Goal: Task Accomplishment & Management: Complete application form

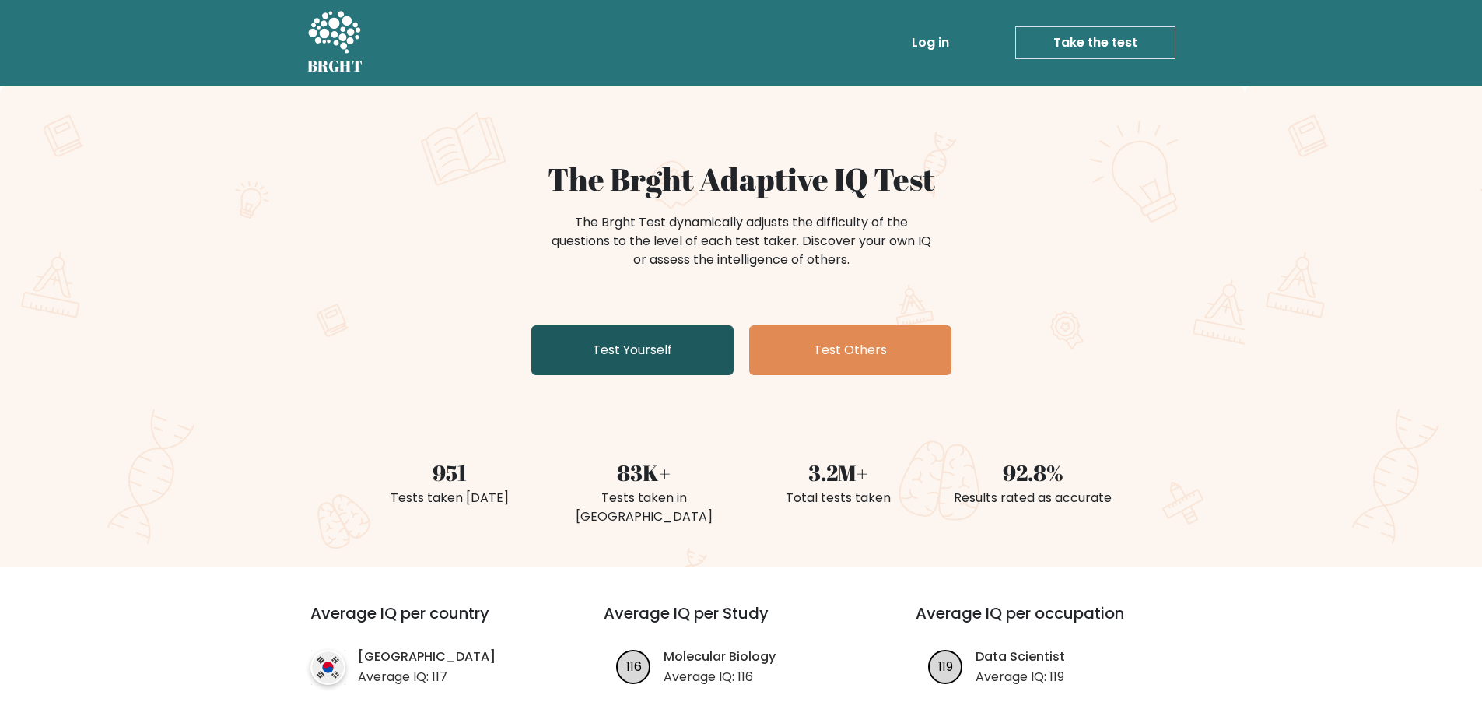
click at [643, 352] on link "Test Yourself" at bounding box center [632, 350] width 202 height 50
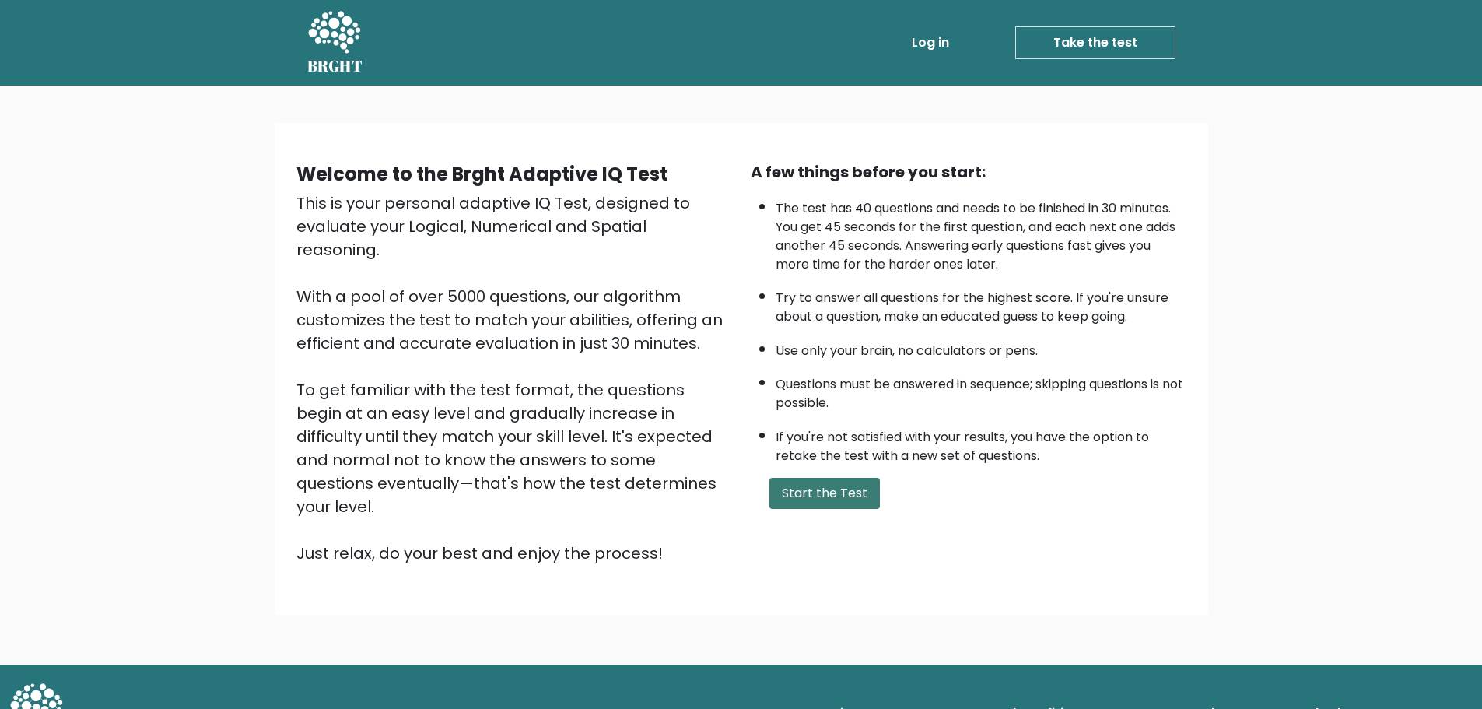
click at [791, 490] on button "Start the Test" at bounding box center [825, 493] width 111 height 31
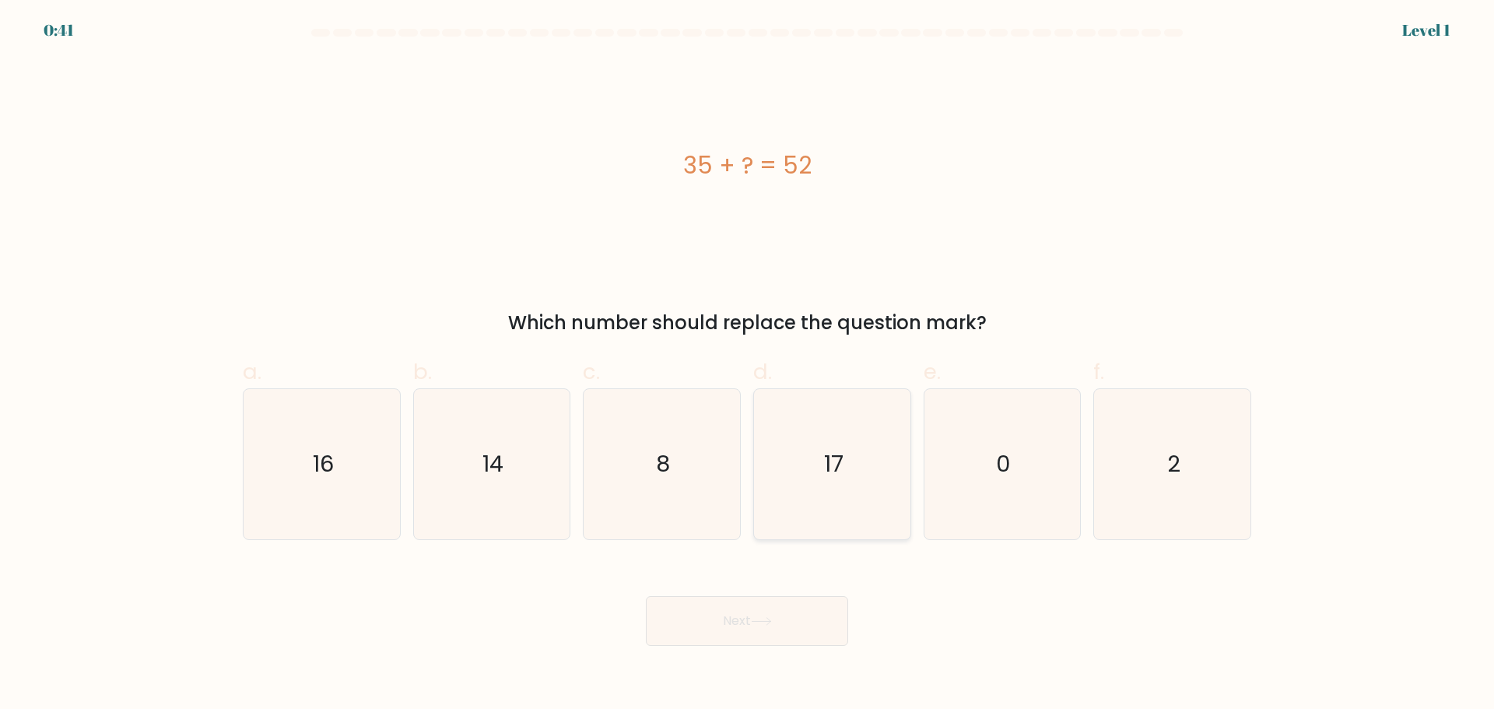
click at [810, 458] on icon "17" at bounding box center [832, 464] width 150 height 150
click at [748, 365] on input "d. 17" at bounding box center [747, 360] width 1 height 10
radio input "true"
click at [756, 623] on icon at bounding box center [761, 621] width 21 height 9
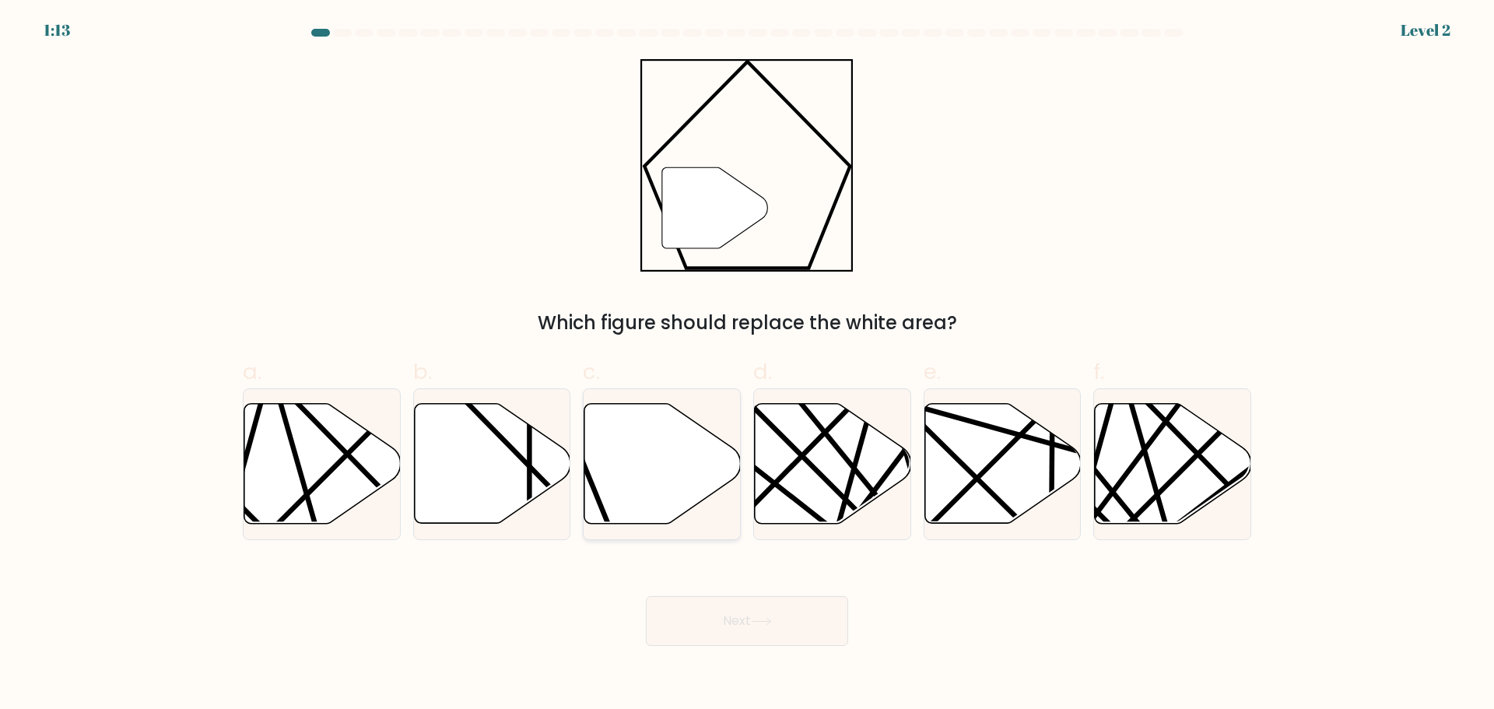
click at [682, 456] on icon at bounding box center [662, 463] width 156 height 120
click at [747, 365] on input "c." at bounding box center [747, 360] width 1 height 10
radio input "true"
click at [780, 619] on button "Next" at bounding box center [747, 621] width 202 height 50
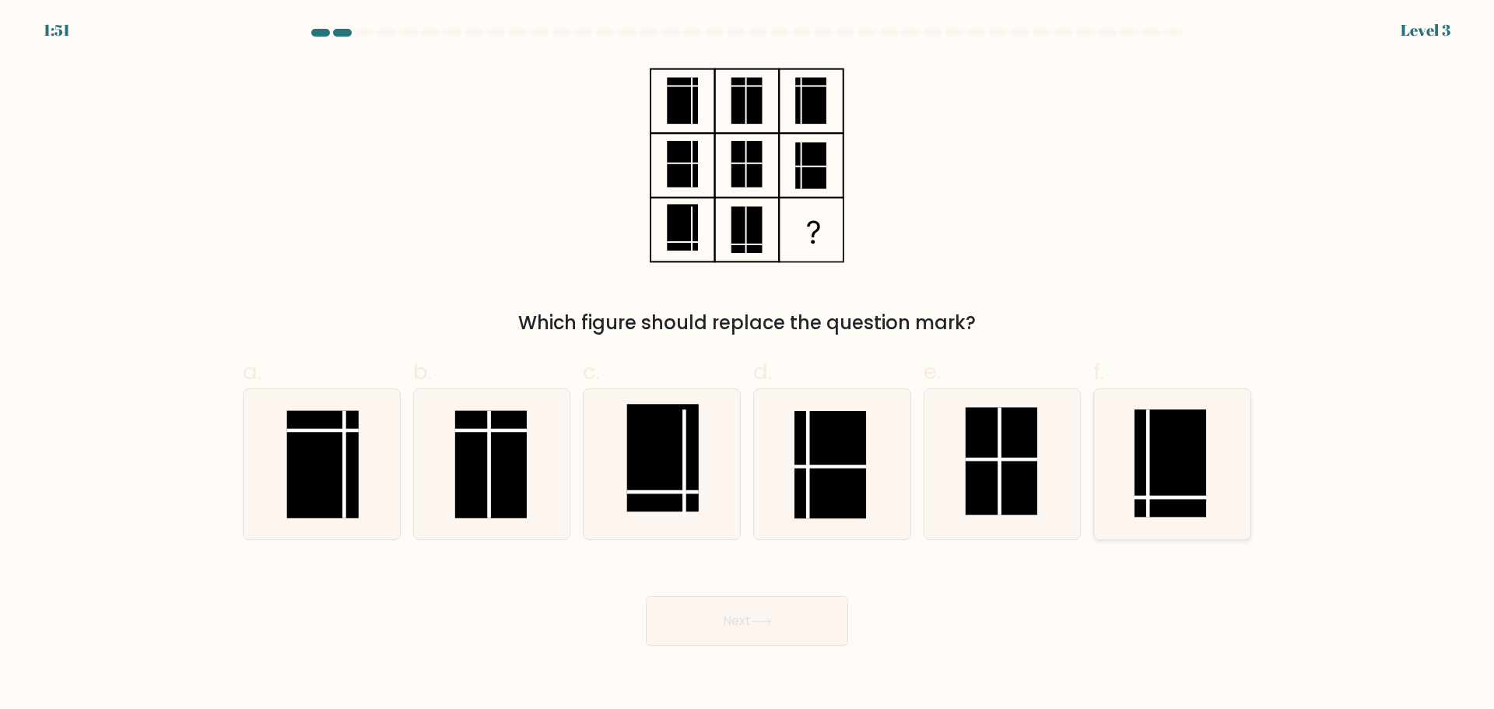
click at [1163, 480] on rect at bounding box center [1171, 462] width 72 height 107
click at [748, 365] on input "f." at bounding box center [747, 360] width 1 height 10
radio input "true"
click at [792, 609] on button "Next" at bounding box center [747, 621] width 202 height 50
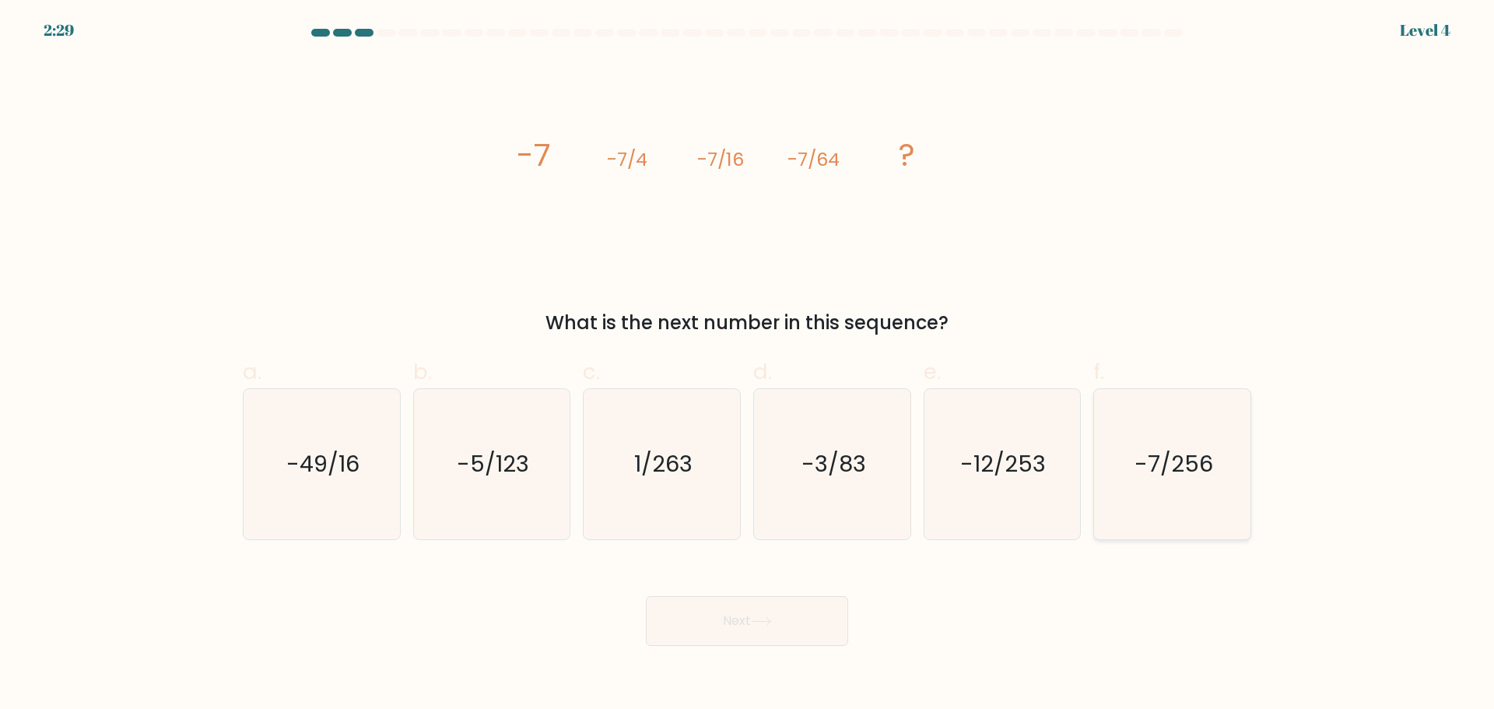
click at [1152, 492] on icon "-7/256" at bounding box center [1172, 464] width 150 height 150
click at [748, 365] on input "f. -7/256" at bounding box center [747, 360] width 1 height 10
radio input "true"
click at [792, 605] on button "Next" at bounding box center [747, 621] width 202 height 50
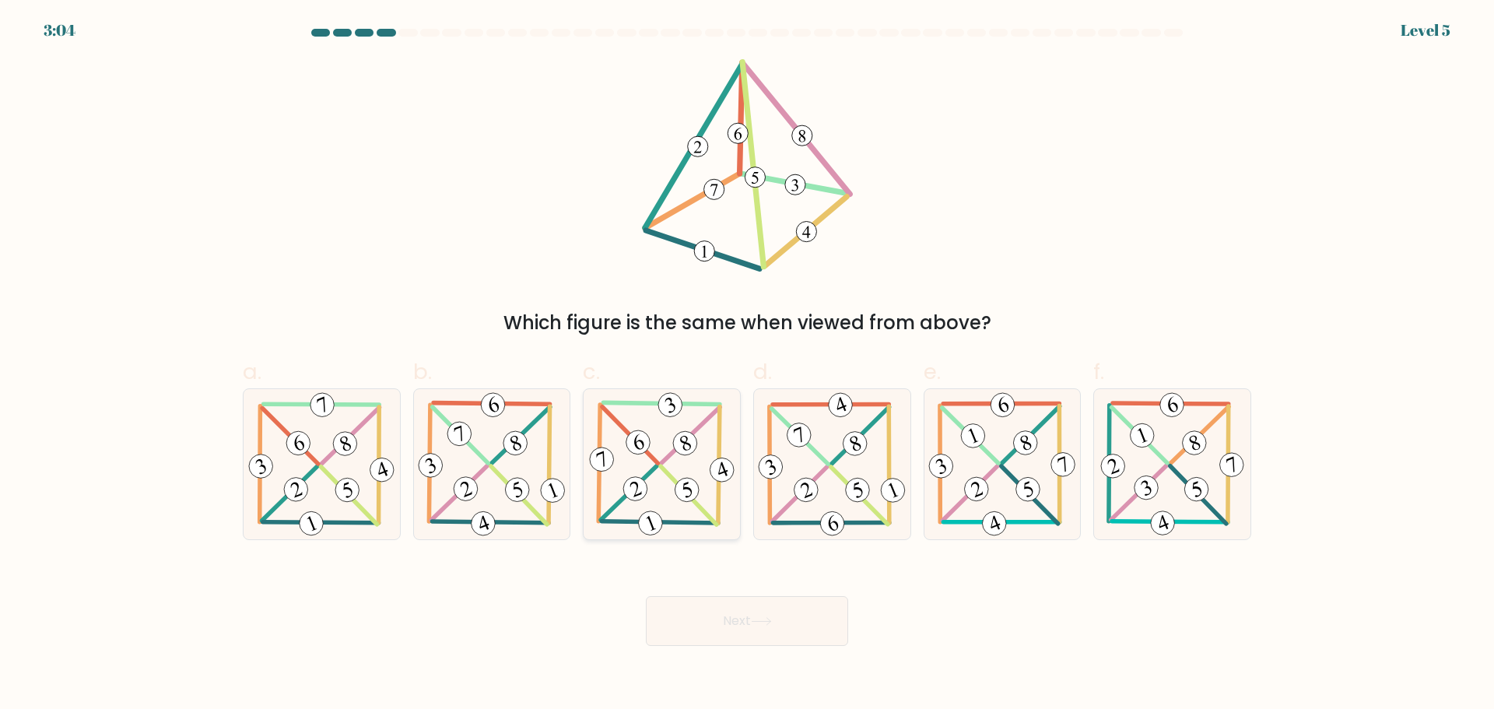
click at [688, 497] on icon at bounding box center [687, 490] width 9 height 16
click at [747, 365] on input "c." at bounding box center [747, 360] width 1 height 10
radio input "true"
click at [808, 620] on button "Next" at bounding box center [747, 621] width 202 height 50
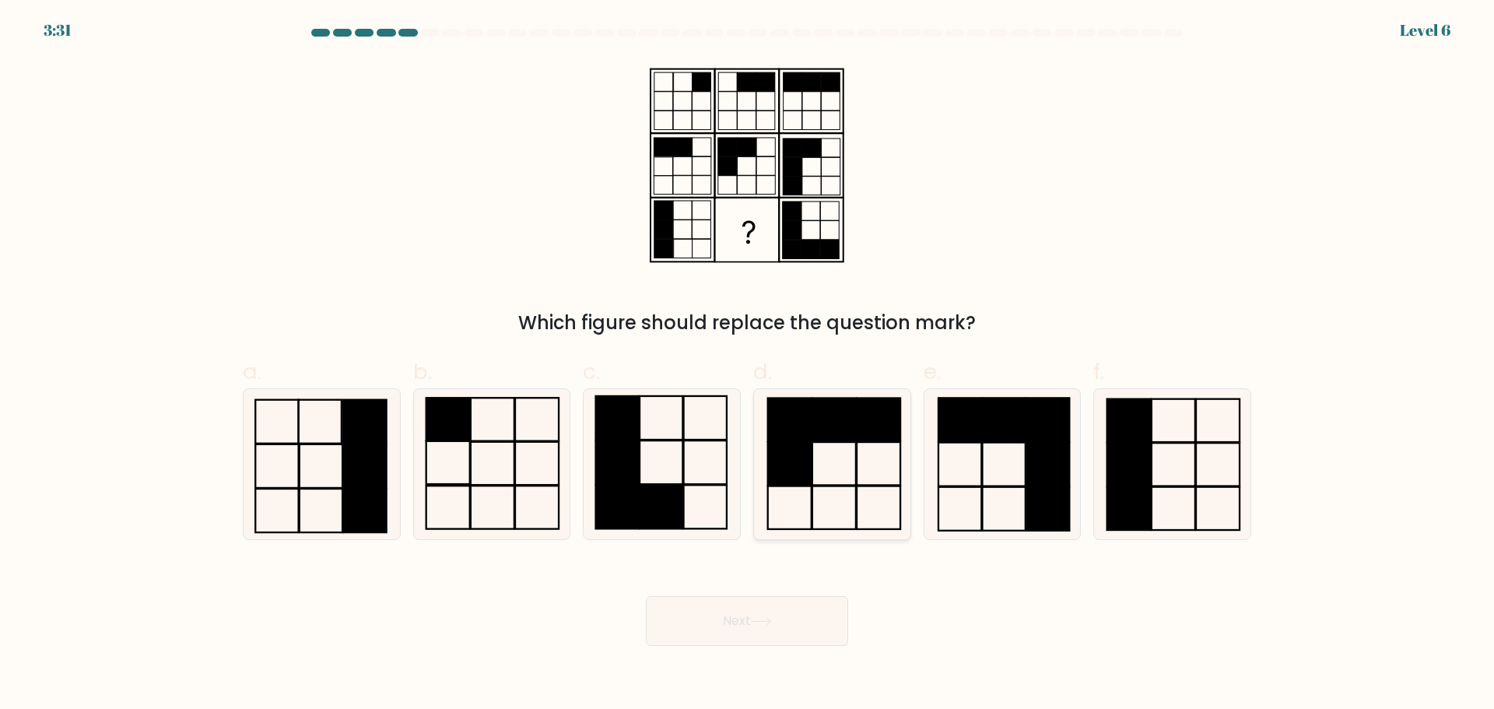
click at [781, 493] on icon at bounding box center [832, 464] width 150 height 150
click at [748, 365] on input "d." at bounding box center [747, 360] width 1 height 10
radio input "true"
click at [671, 493] on rect at bounding box center [661, 507] width 43 height 44
click at [747, 365] on input "c." at bounding box center [747, 360] width 1 height 10
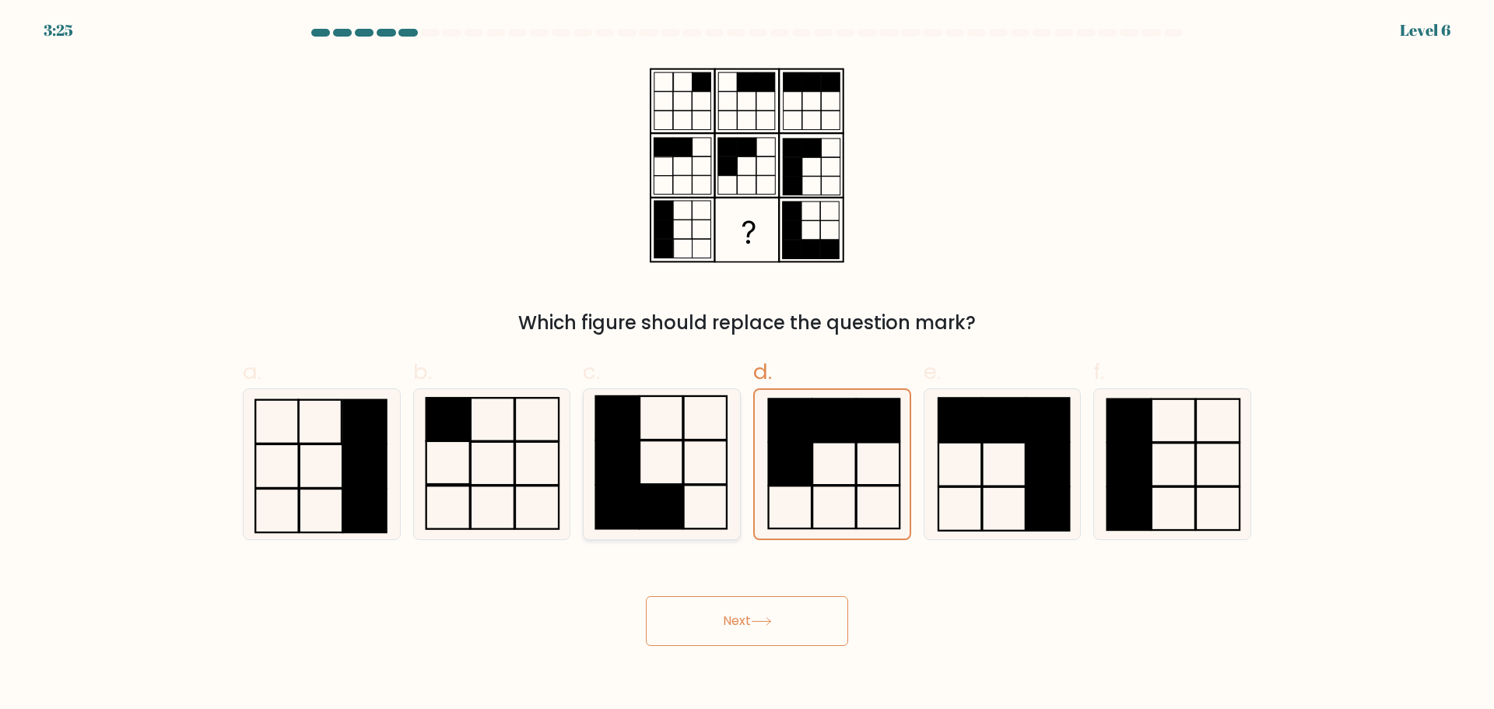
radio input "true"
click at [748, 605] on button "Next" at bounding box center [747, 621] width 202 height 50
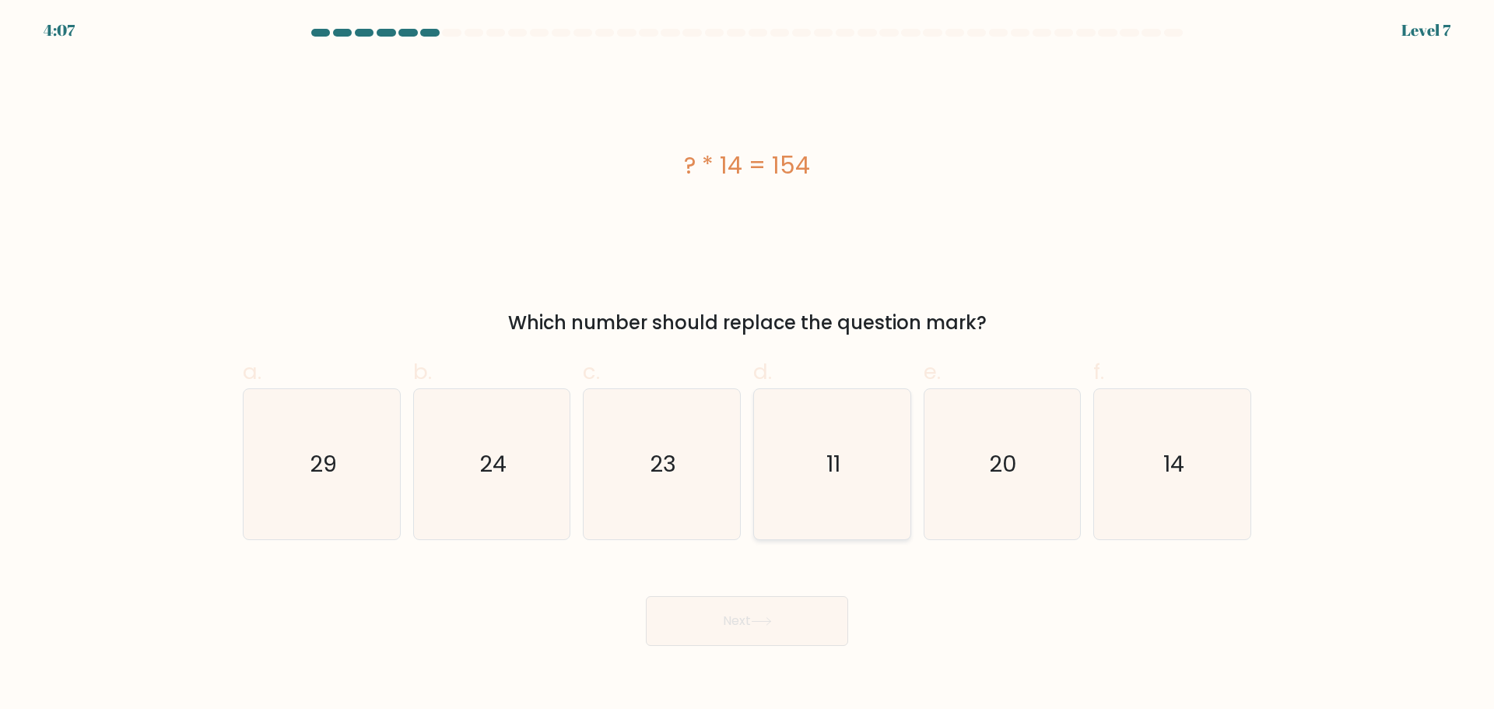
click at [800, 487] on icon "11" at bounding box center [832, 464] width 150 height 150
click at [748, 365] on input "d. 11" at bounding box center [747, 360] width 1 height 10
radio input "true"
click at [753, 630] on button "Next" at bounding box center [747, 621] width 202 height 50
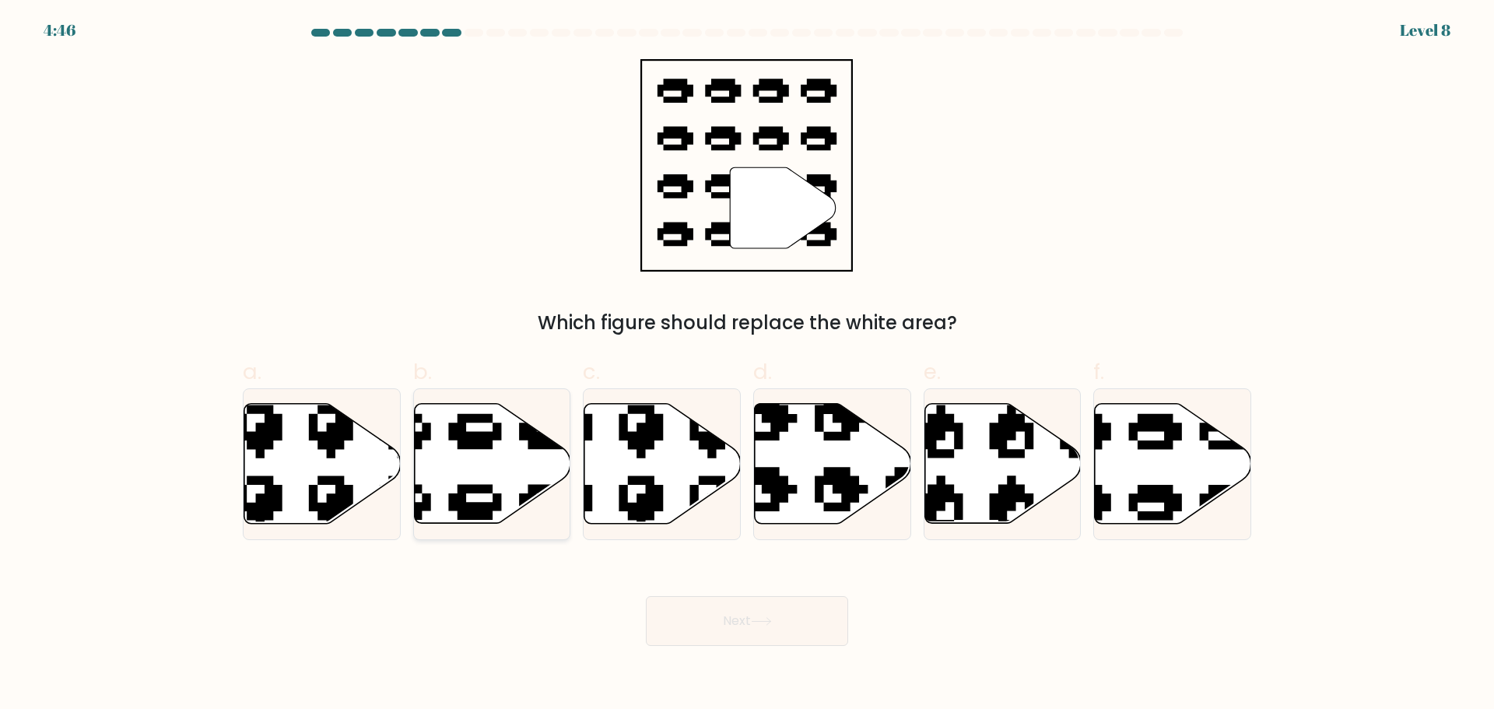
click at [496, 496] on icon at bounding box center [439, 396] width 265 height 248
click at [747, 365] on input "b." at bounding box center [747, 360] width 1 height 10
radio input "true"
click at [1136, 499] on icon at bounding box center [1120, 396] width 265 height 248
click at [748, 365] on input "f." at bounding box center [747, 360] width 1 height 10
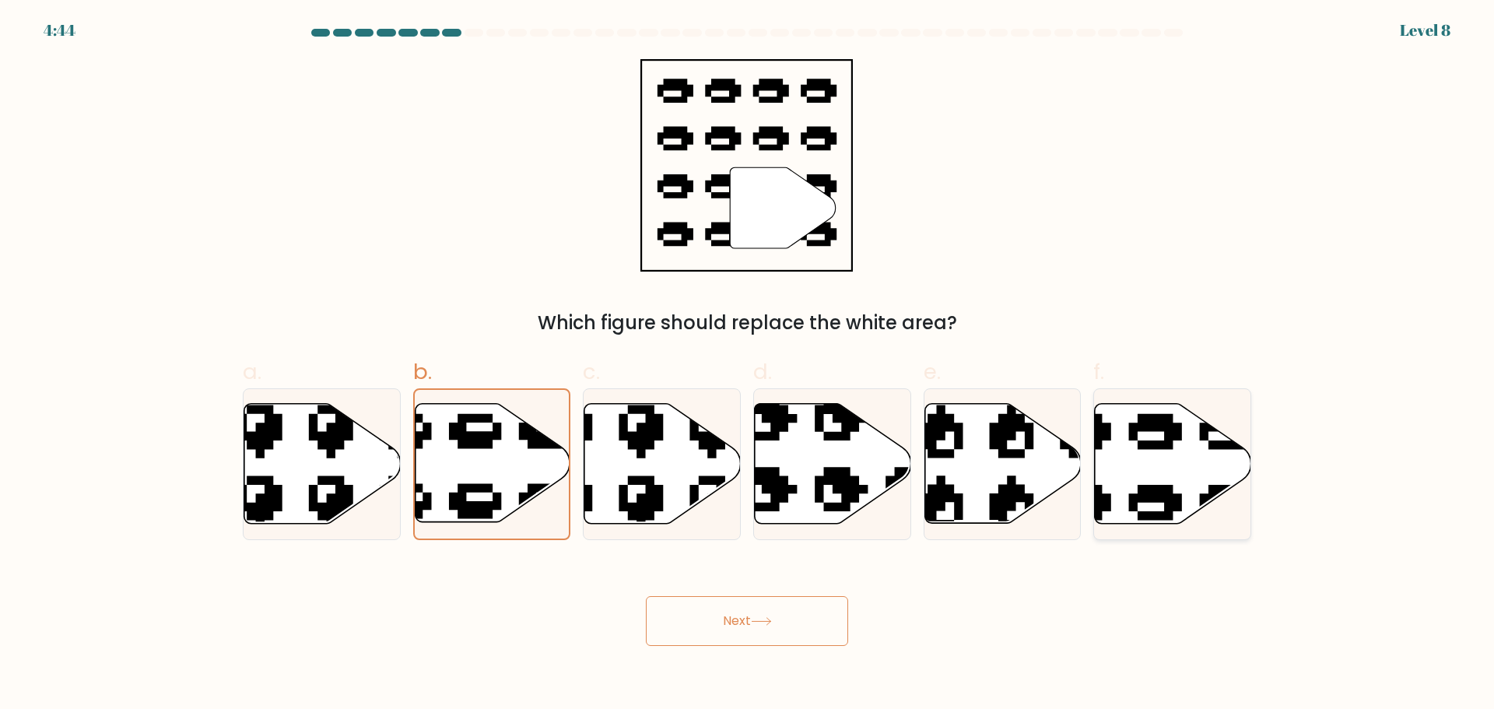
radio input "true"
click at [756, 618] on icon at bounding box center [761, 621] width 21 height 9
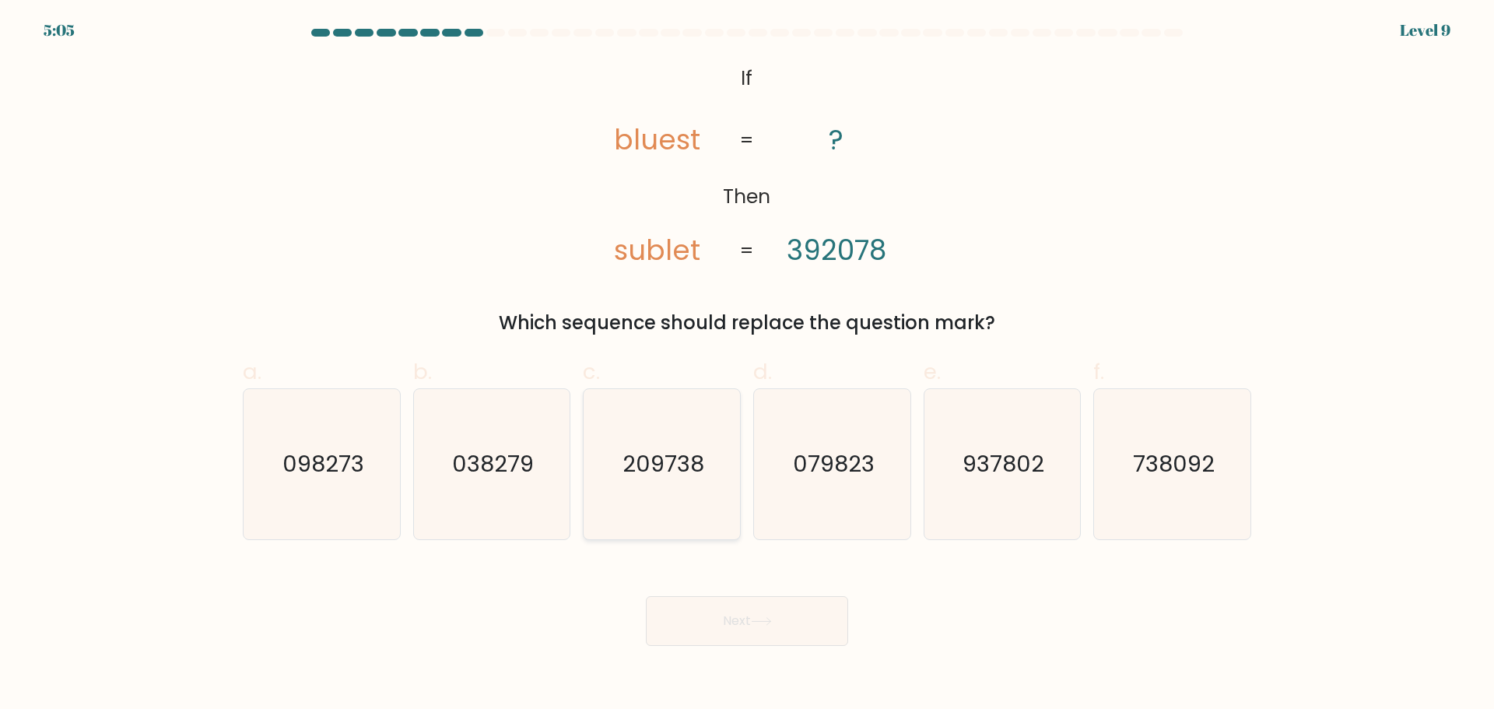
drag, startPoint x: 658, startPoint y: 471, endPoint x: 694, endPoint y: 519, distance: 60.5
click at [666, 471] on text "209738" at bounding box center [664, 463] width 82 height 31
click at [747, 365] on input "c. 209738" at bounding box center [747, 360] width 1 height 10
radio input "true"
click at [753, 612] on button "Next" at bounding box center [747, 621] width 202 height 50
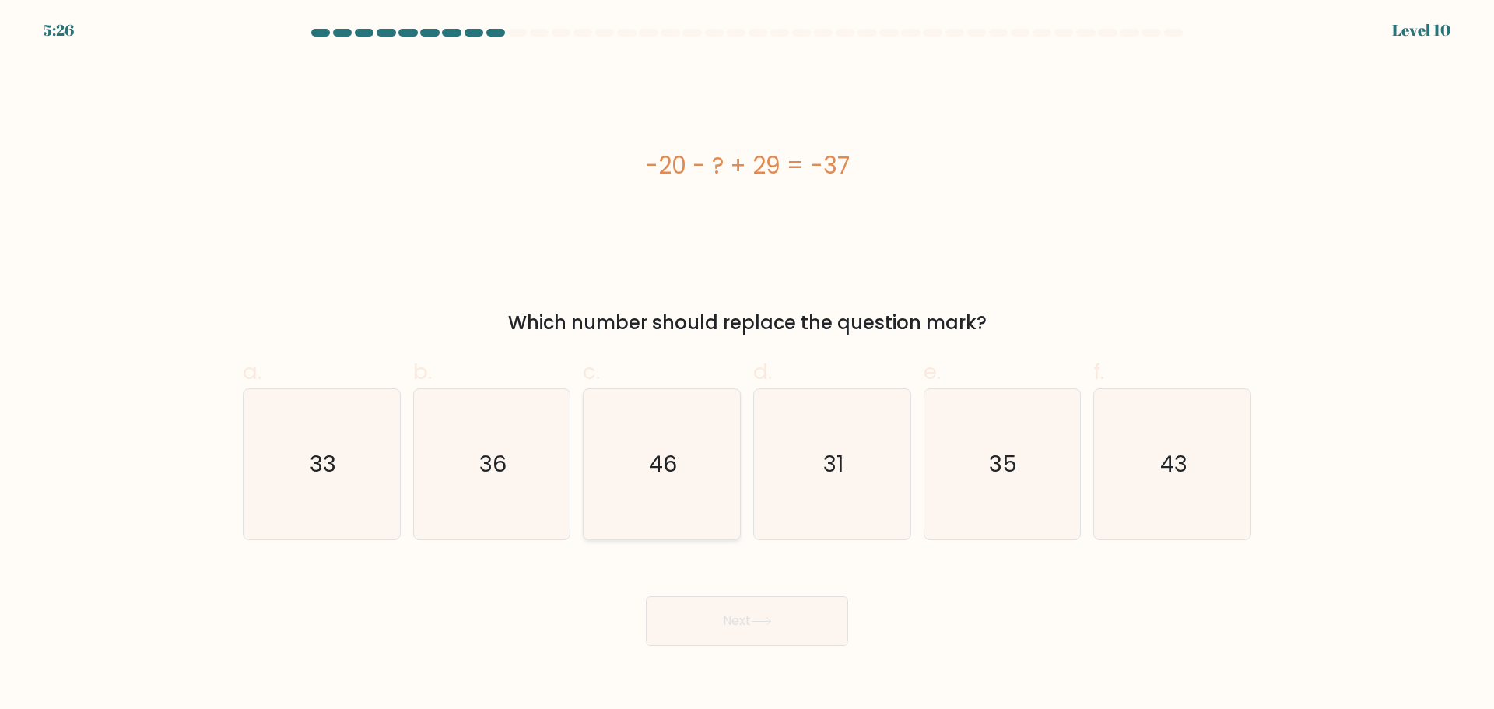
click at [686, 447] on icon "46" at bounding box center [662, 464] width 150 height 150
click at [747, 365] on input "c. 46" at bounding box center [747, 360] width 1 height 10
radio input "true"
click at [777, 609] on button "Next" at bounding box center [747, 621] width 202 height 50
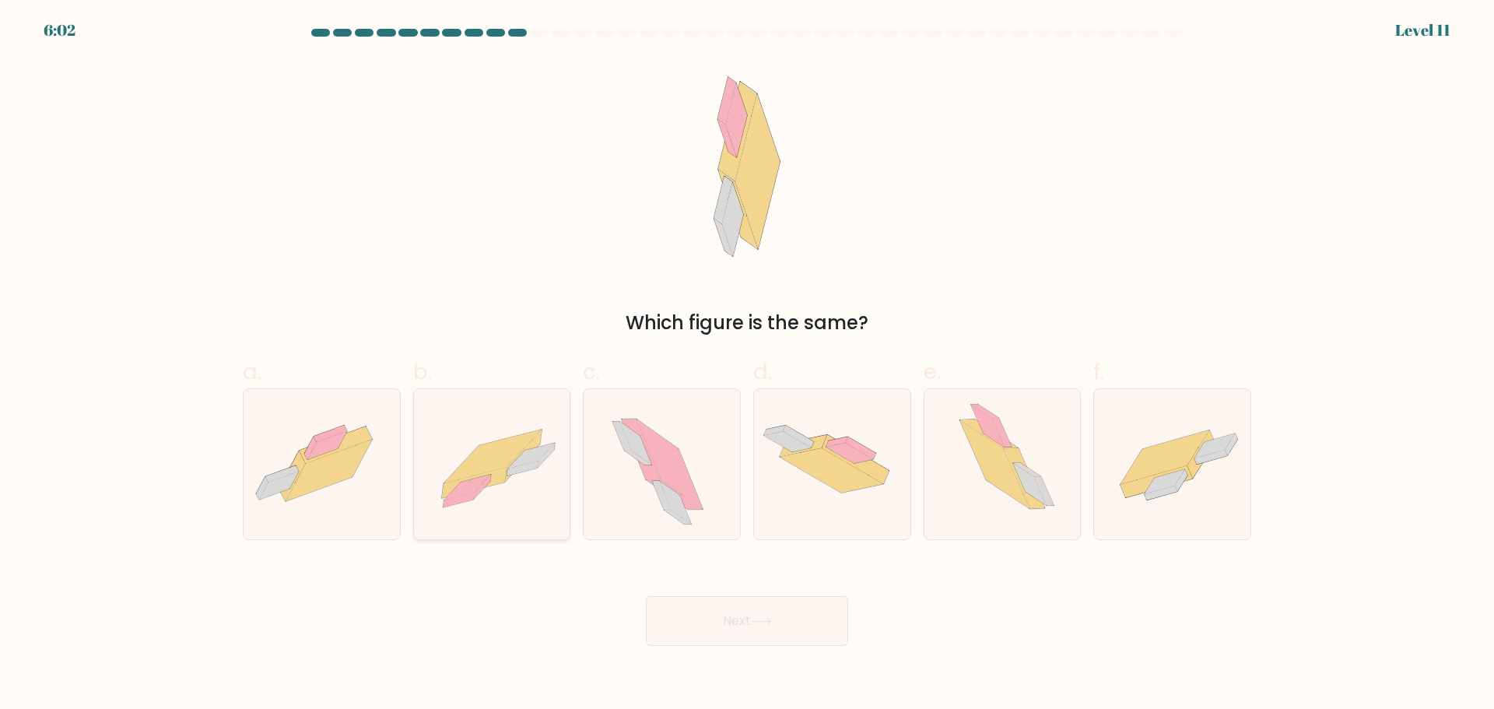
click at [533, 489] on icon at bounding box center [492, 464] width 156 height 112
click at [747, 365] on input "b." at bounding box center [747, 360] width 1 height 10
radio input "true"
click at [742, 633] on button "Next" at bounding box center [747, 621] width 202 height 50
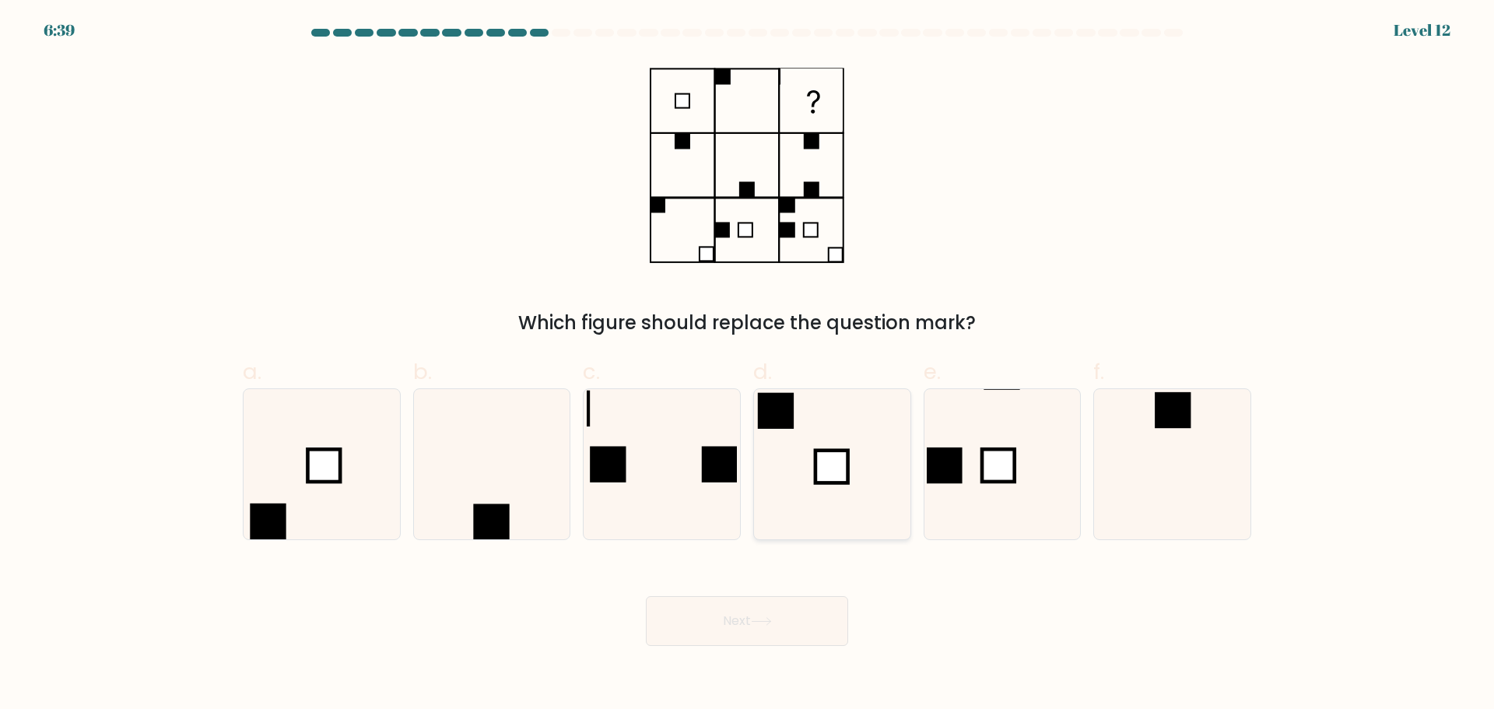
click at [774, 476] on icon at bounding box center [832, 464] width 150 height 150
click at [748, 365] on input "d." at bounding box center [747, 360] width 1 height 10
radio input "true"
click at [713, 626] on button "Next" at bounding box center [747, 621] width 202 height 50
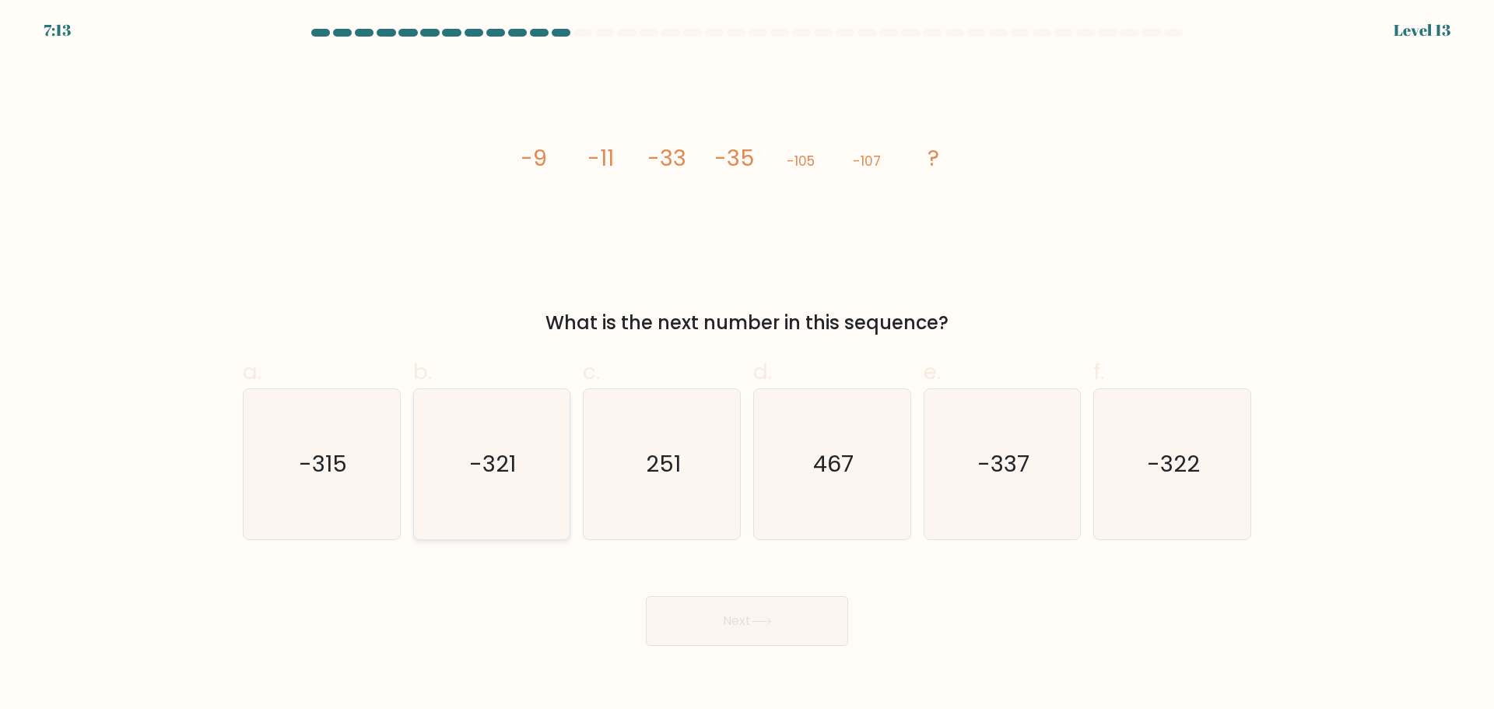
click at [497, 501] on icon "-321" at bounding box center [491, 464] width 150 height 150
click at [747, 365] on input "b. -321" at bounding box center [747, 360] width 1 height 10
radio input "true"
click at [710, 614] on button "Next" at bounding box center [747, 621] width 202 height 50
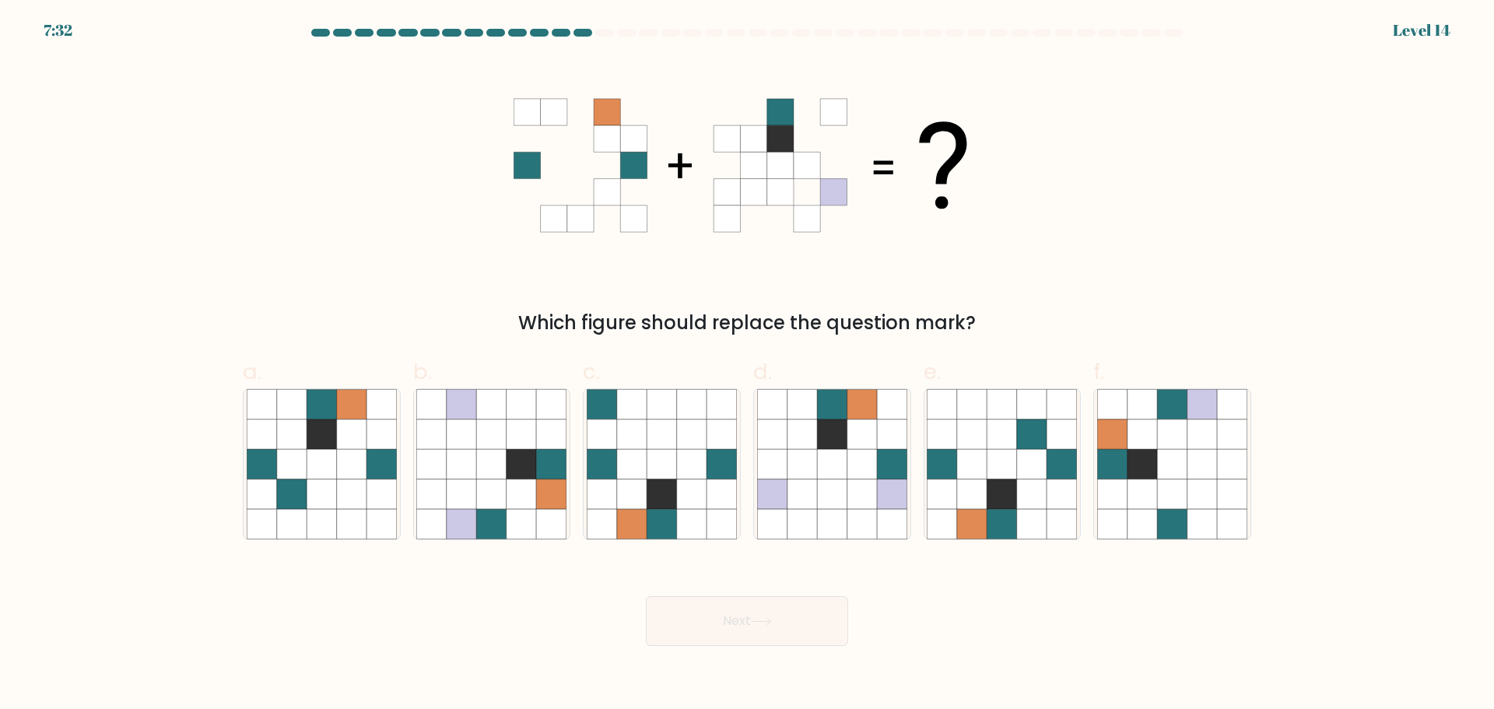
click at [238, 483] on div "a." at bounding box center [322, 448] width 170 height 184
click at [286, 483] on icon at bounding box center [292, 494] width 30 height 30
click at [747, 365] on input "a." at bounding box center [747, 360] width 1 height 10
radio input "true"
click at [714, 618] on button "Next" at bounding box center [747, 621] width 202 height 50
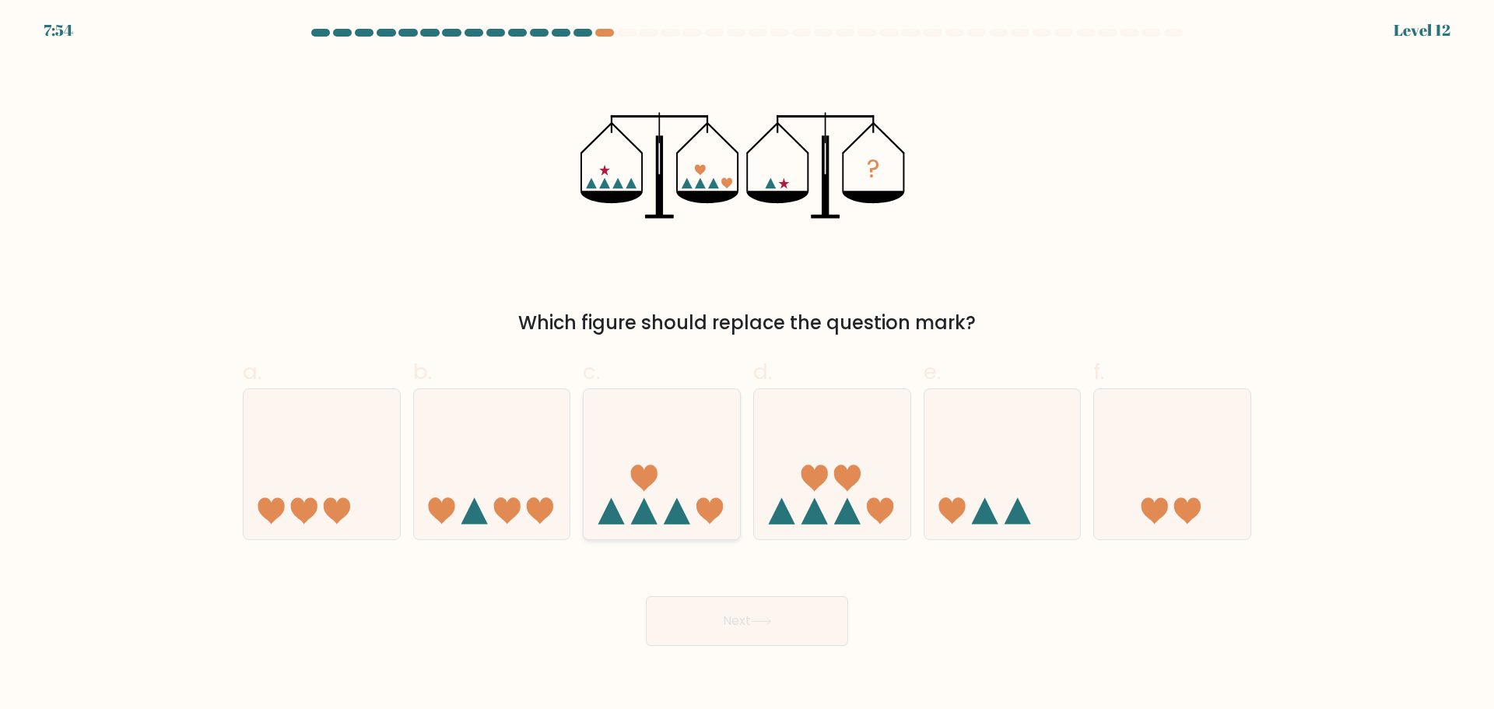
click at [665, 504] on icon at bounding box center [662, 463] width 156 height 129
click at [747, 365] on input "c." at bounding box center [747, 360] width 1 height 10
radio input "true"
click at [1144, 468] on icon at bounding box center [1172, 463] width 156 height 129
click at [748, 365] on input "f." at bounding box center [747, 360] width 1 height 10
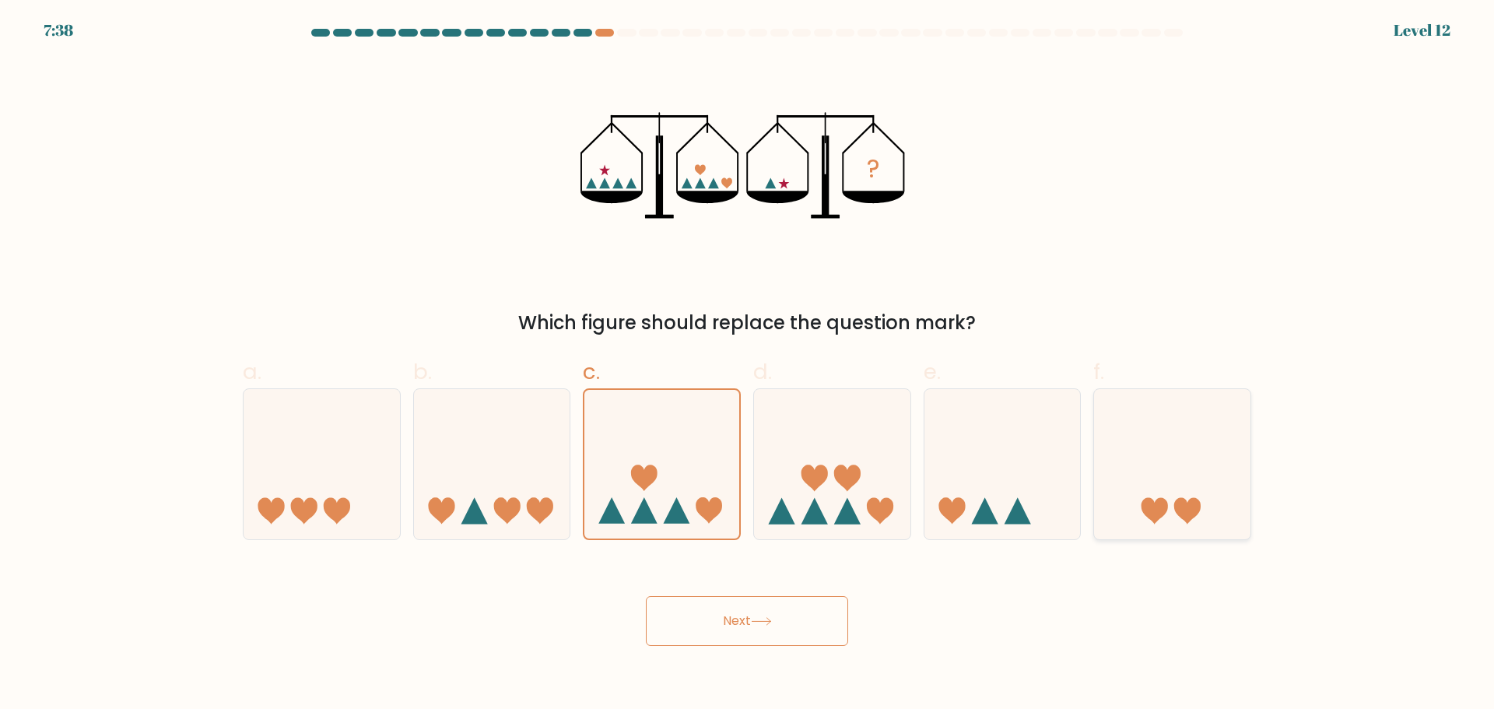
radio input "true"
click at [828, 619] on button "Next" at bounding box center [747, 621] width 202 height 50
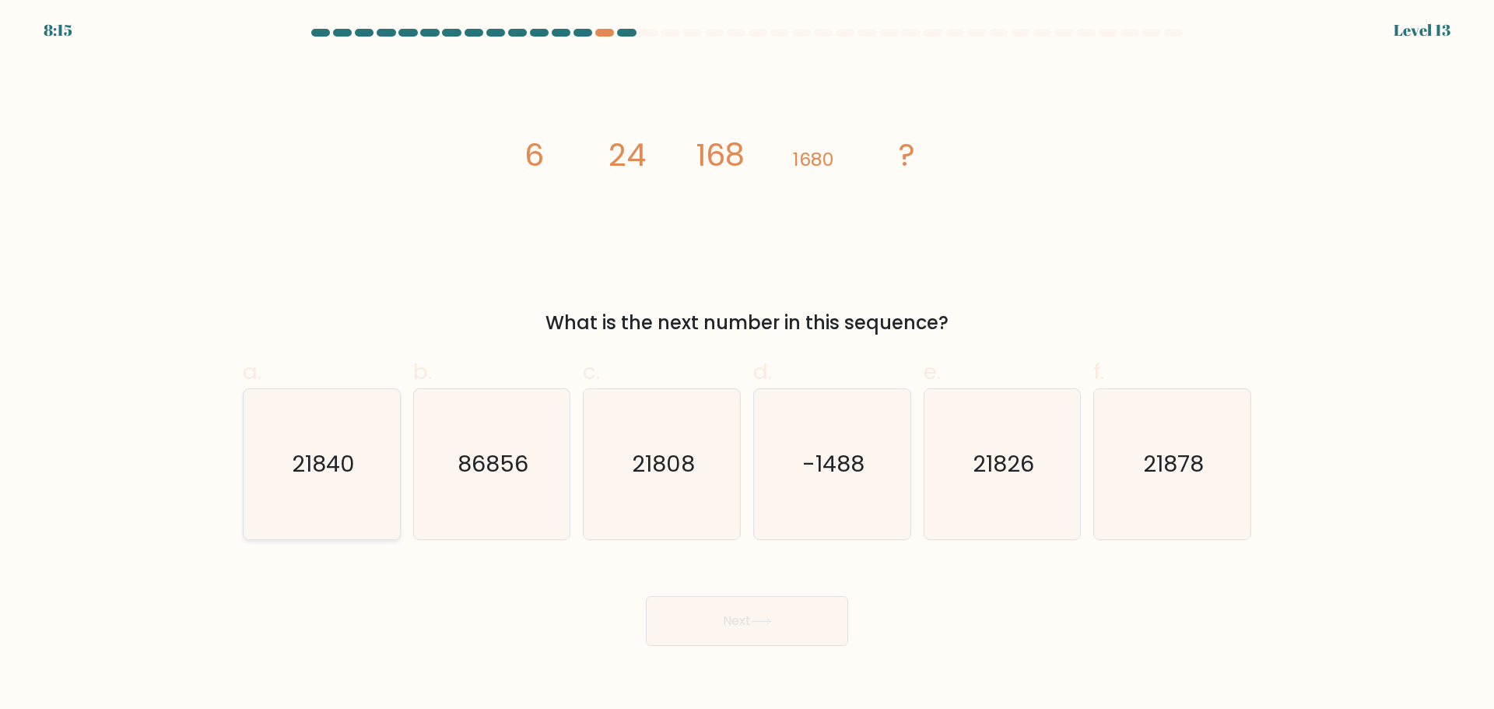
click at [318, 478] on text "21840" at bounding box center [323, 463] width 63 height 31
click at [747, 365] on input "a. 21840" at bounding box center [747, 360] width 1 height 10
radio input "true"
click at [703, 619] on button "Next" at bounding box center [747, 621] width 202 height 50
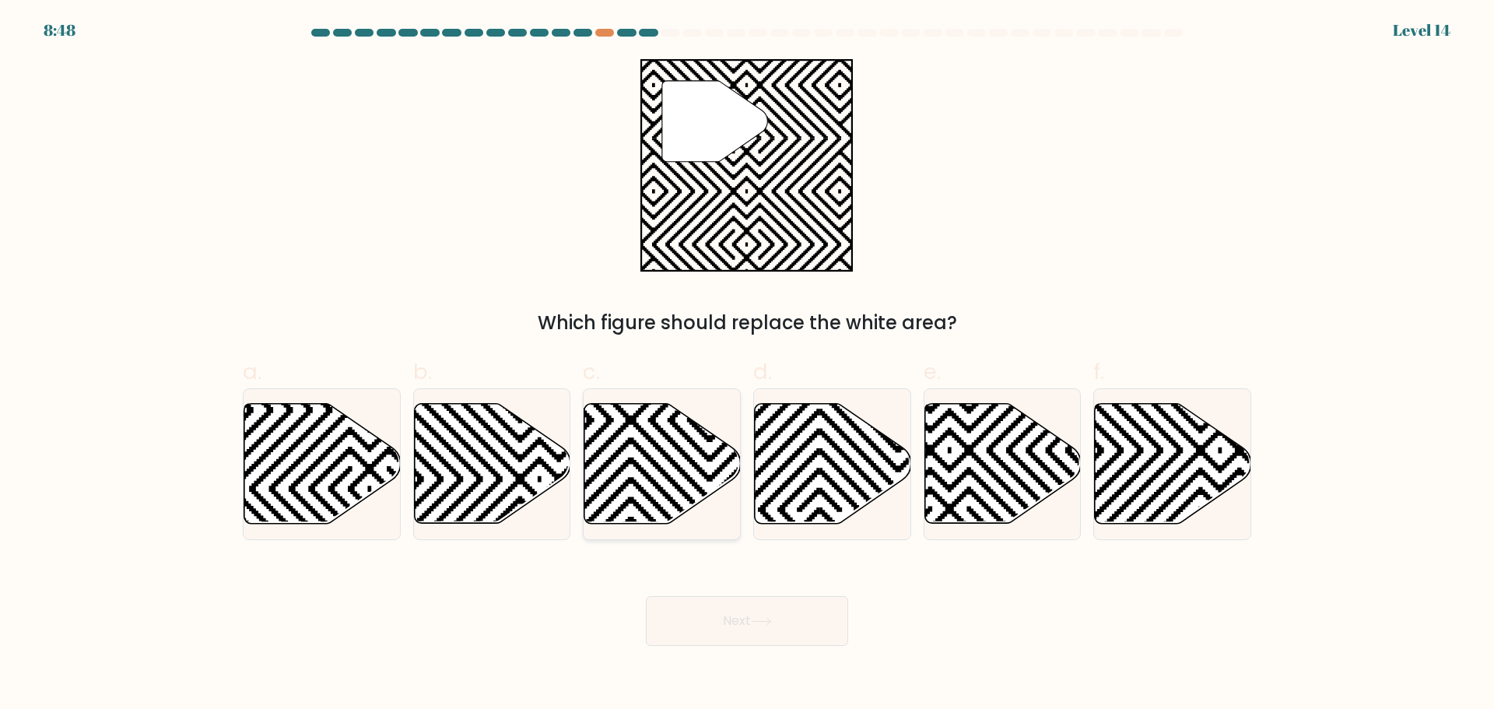
click at [646, 478] on icon at bounding box center [710, 400] width 315 height 315
click at [747, 365] on input "c." at bounding box center [747, 360] width 1 height 10
radio input "true"
click at [741, 610] on button "Next" at bounding box center [747, 621] width 202 height 50
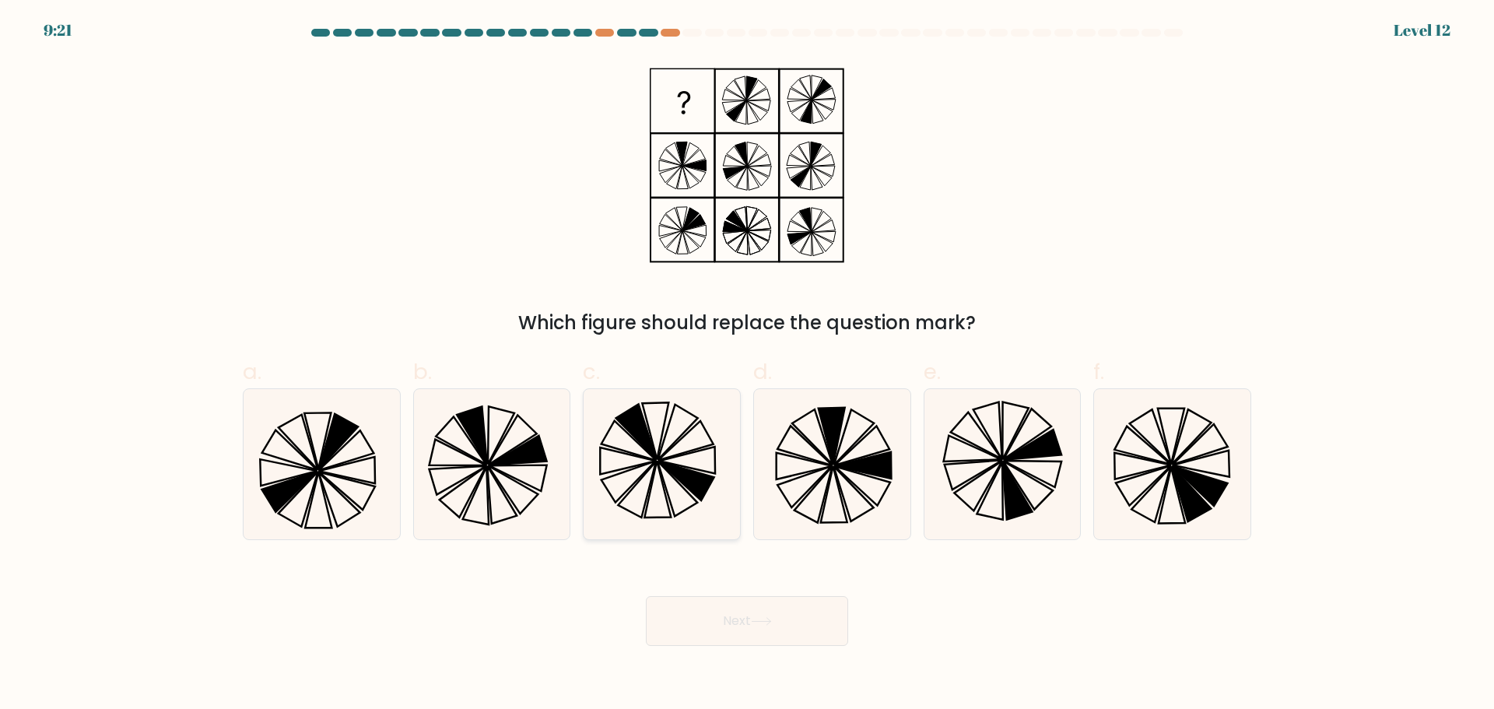
click at [686, 454] on icon at bounding box center [687, 460] width 56 height 26
click at [747, 365] on input "c." at bounding box center [747, 360] width 1 height 10
radio input "true"
click at [723, 616] on button "Next" at bounding box center [747, 621] width 202 height 50
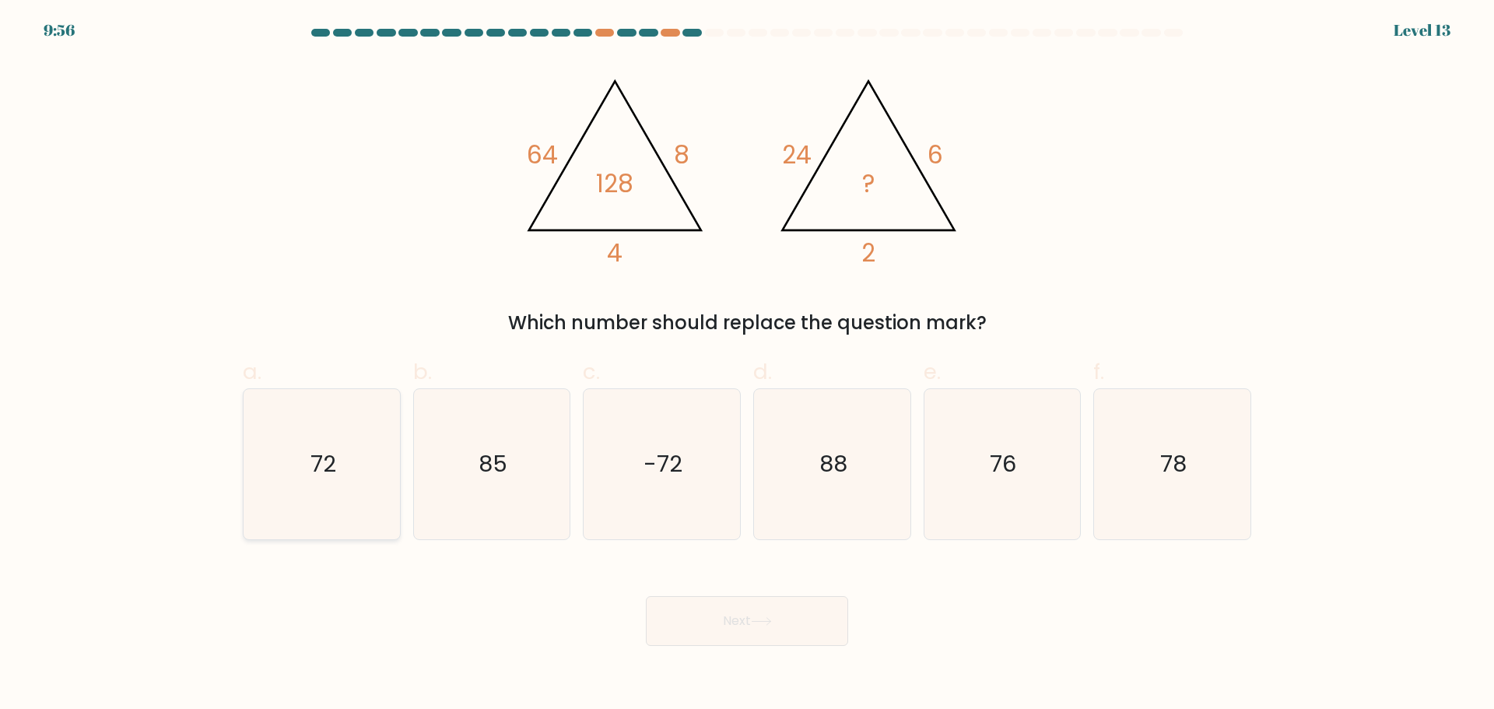
click at [355, 496] on icon "72" at bounding box center [322, 464] width 150 height 150
click at [747, 365] on input "a. 72" at bounding box center [747, 360] width 1 height 10
radio input "true"
click at [777, 654] on body "9:55 Level 13" at bounding box center [747, 354] width 1494 height 709
click at [763, 625] on icon at bounding box center [761, 621] width 21 height 9
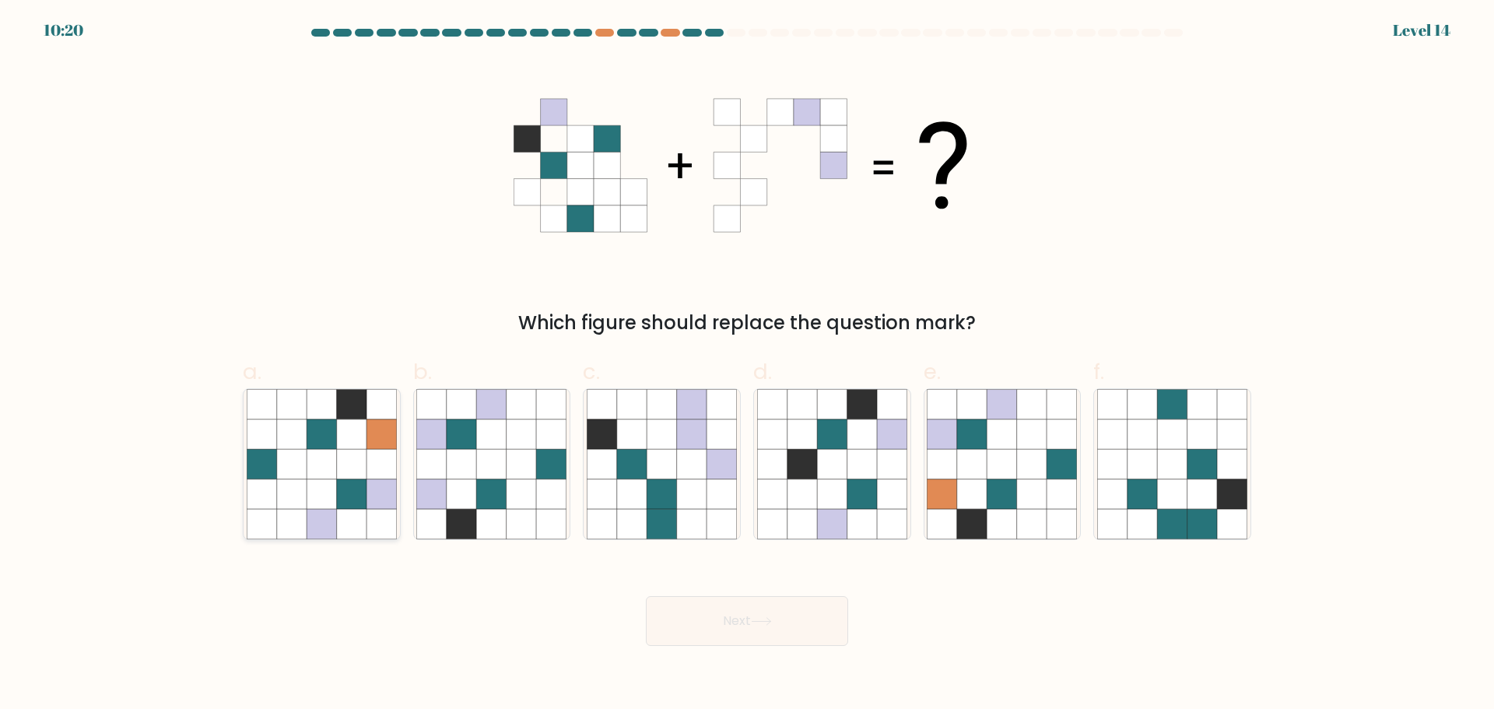
click at [318, 475] on icon at bounding box center [322, 464] width 30 height 30
click at [747, 365] on input "a." at bounding box center [747, 360] width 1 height 10
radio input "true"
click at [696, 619] on button "Next" at bounding box center [747, 621] width 202 height 50
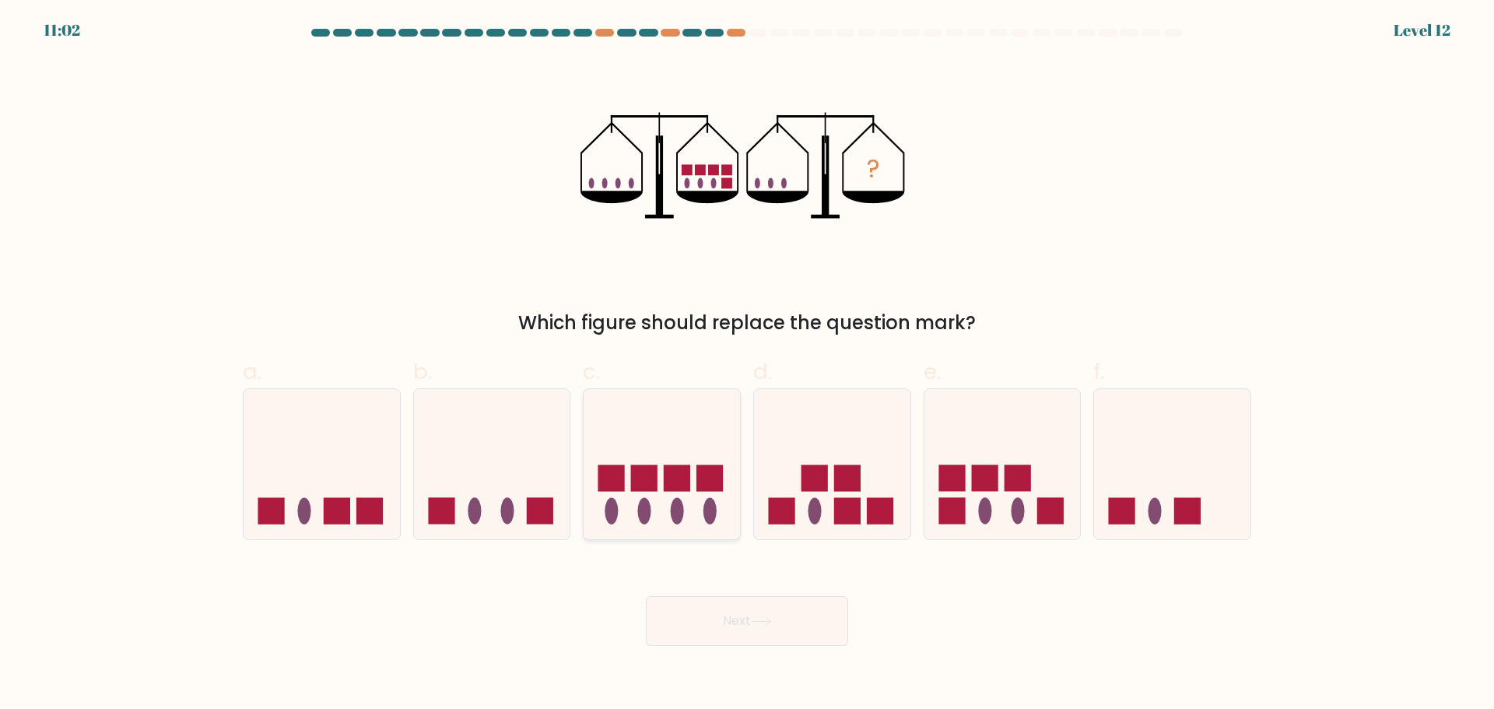
click at [714, 523] on icon at bounding box center [662, 463] width 156 height 129
click at [747, 365] on input "c." at bounding box center [747, 360] width 1 height 10
radio input "true"
click at [711, 609] on button "Next" at bounding box center [747, 621] width 202 height 50
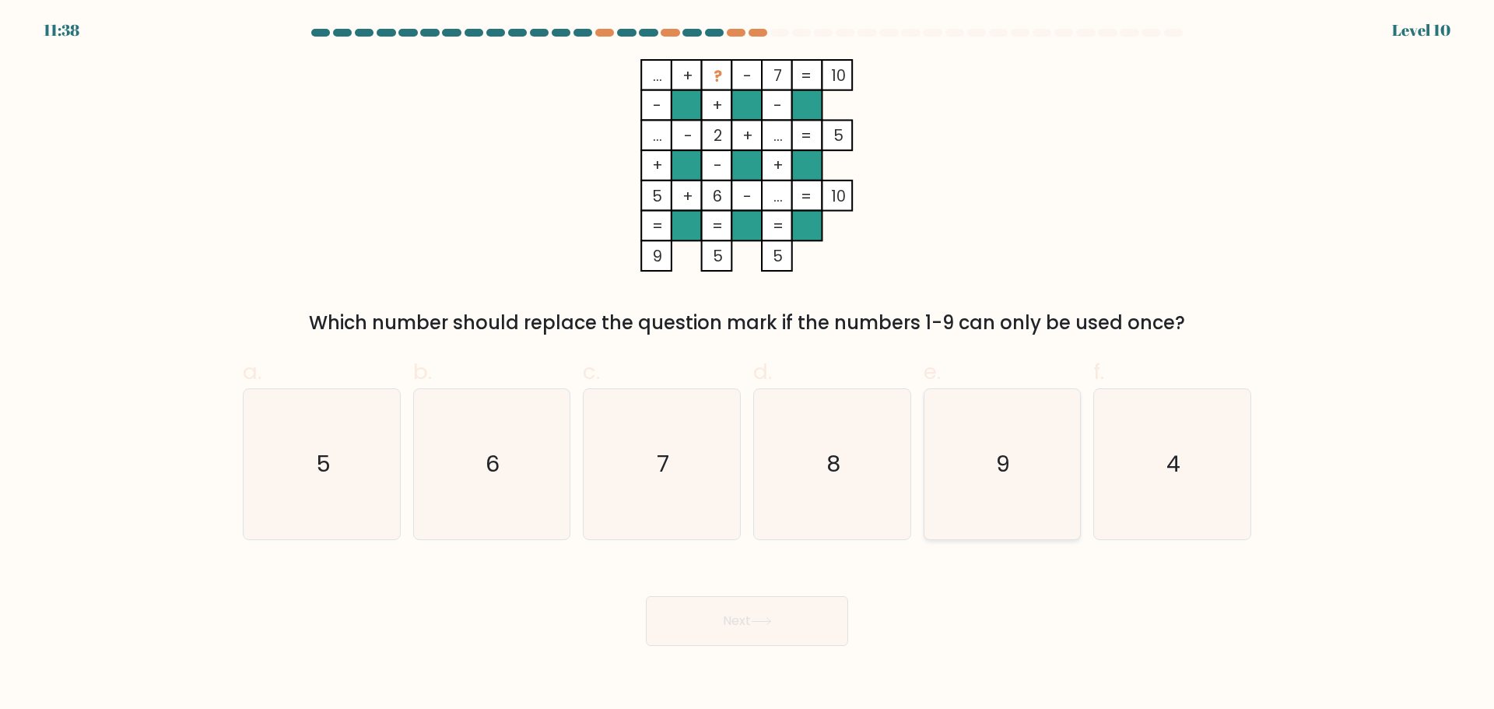
click at [972, 476] on icon "9" at bounding box center [1002, 464] width 150 height 150
click at [748, 365] on input "e. 9" at bounding box center [747, 360] width 1 height 10
radio input "true"
click at [787, 631] on button "Next" at bounding box center [747, 621] width 202 height 50
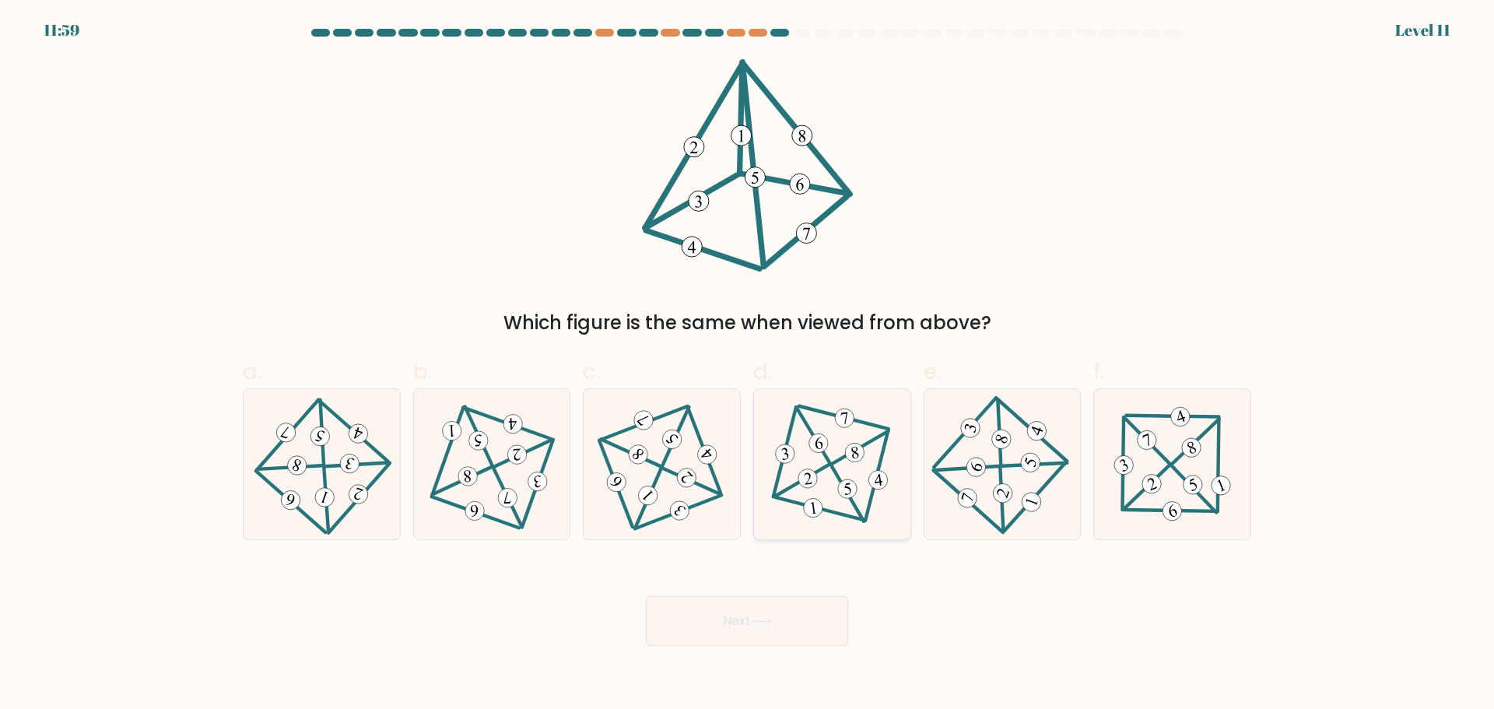
click at [882, 466] on icon at bounding box center [832, 464] width 122 height 120
click at [748, 365] on input "d." at bounding box center [747, 360] width 1 height 10
radio input "true"
drag, startPoint x: 777, startPoint y: 598, endPoint x: 777, endPoint y: 608, distance: 9.3
click at [777, 608] on button "Next" at bounding box center [747, 621] width 202 height 50
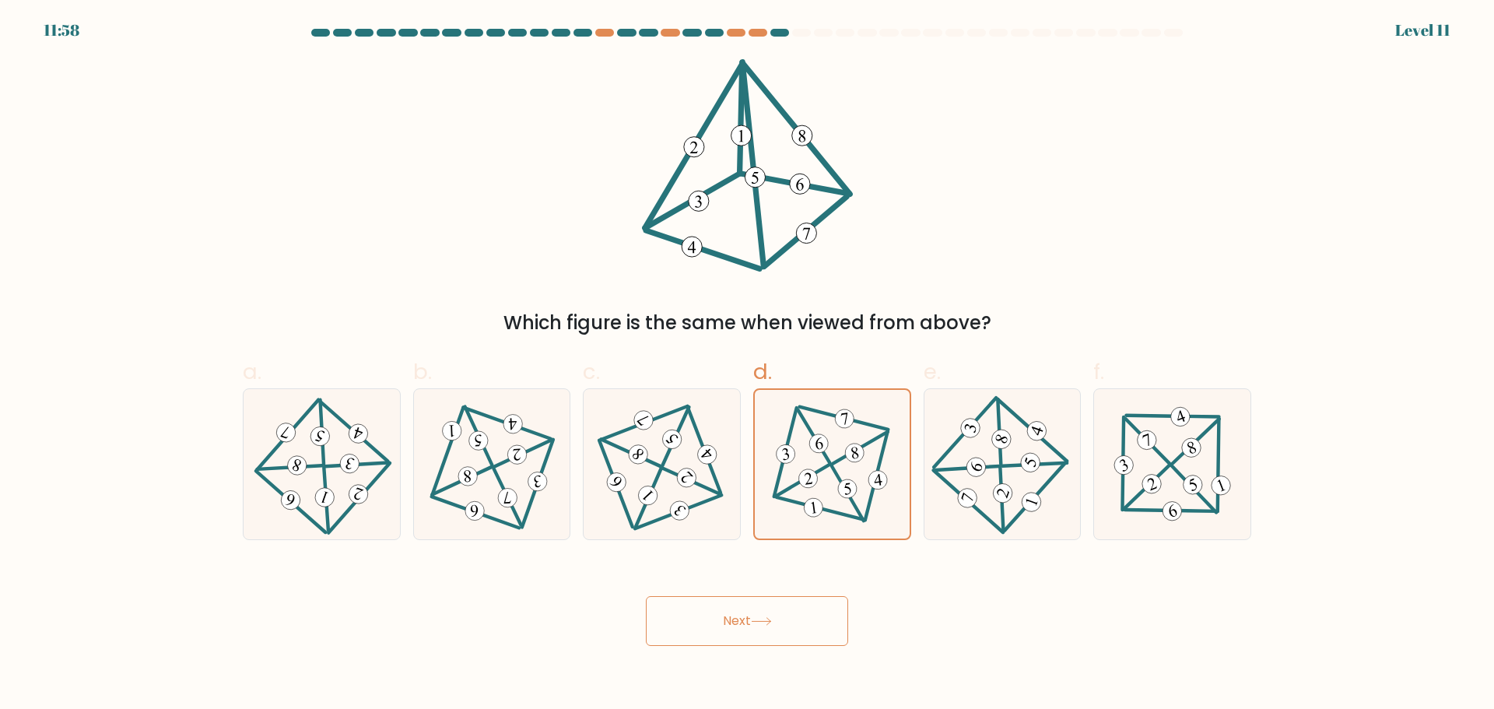
click at [792, 627] on button "Next" at bounding box center [747, 621] width 202 height 50
click at [805, 634] on button "Next" at bounding box center [747, 621] width 202 height 50
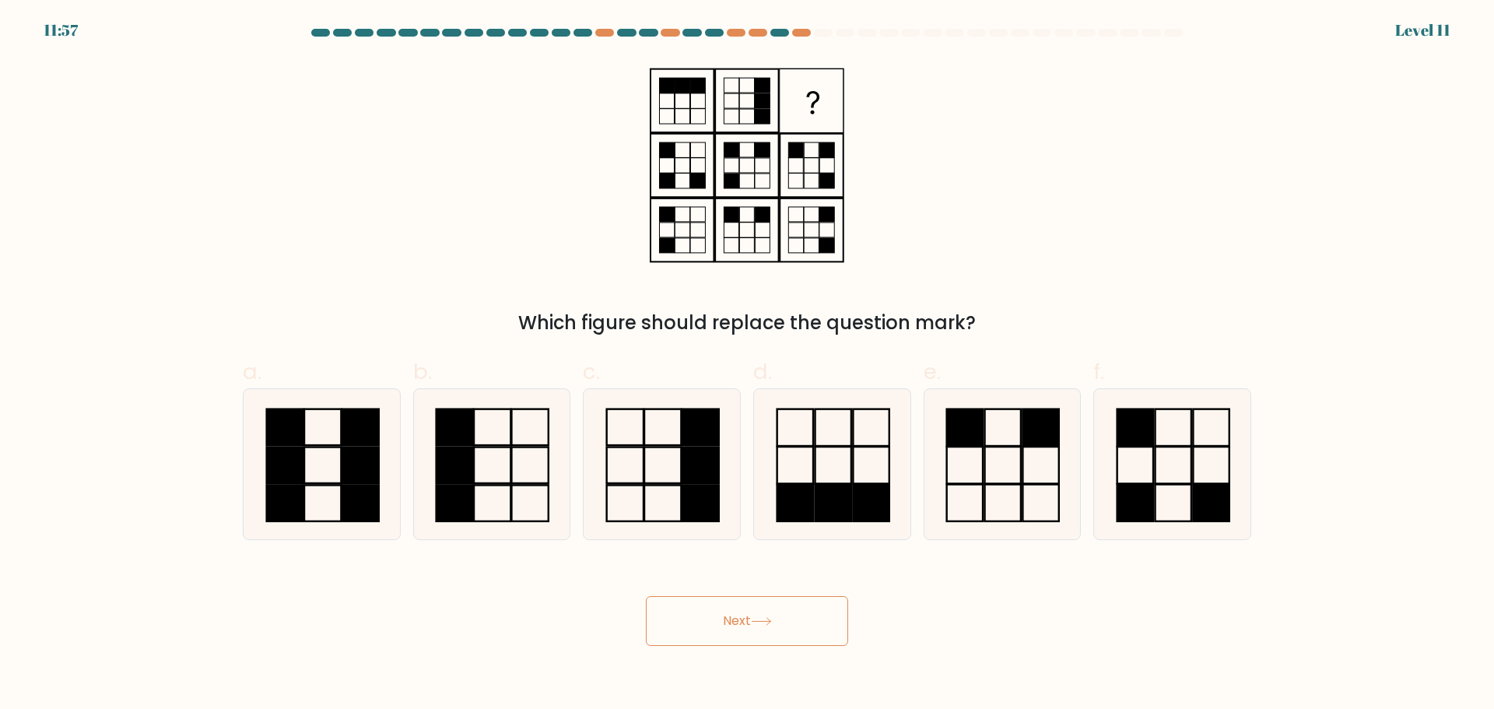
click at [792, 619] on button "Next" at bounding box center [747, 621] width 202 height 50
click at [696, 528] on icon at bounding box center [662, 464] width 150 height 150
click at [747, 365] on input "c." at bounding box center [747, 360] width 1 height 10
radio input "true"
click at [751, 620] on button "Next" at bounding box center [747, 621] width 202 height 50
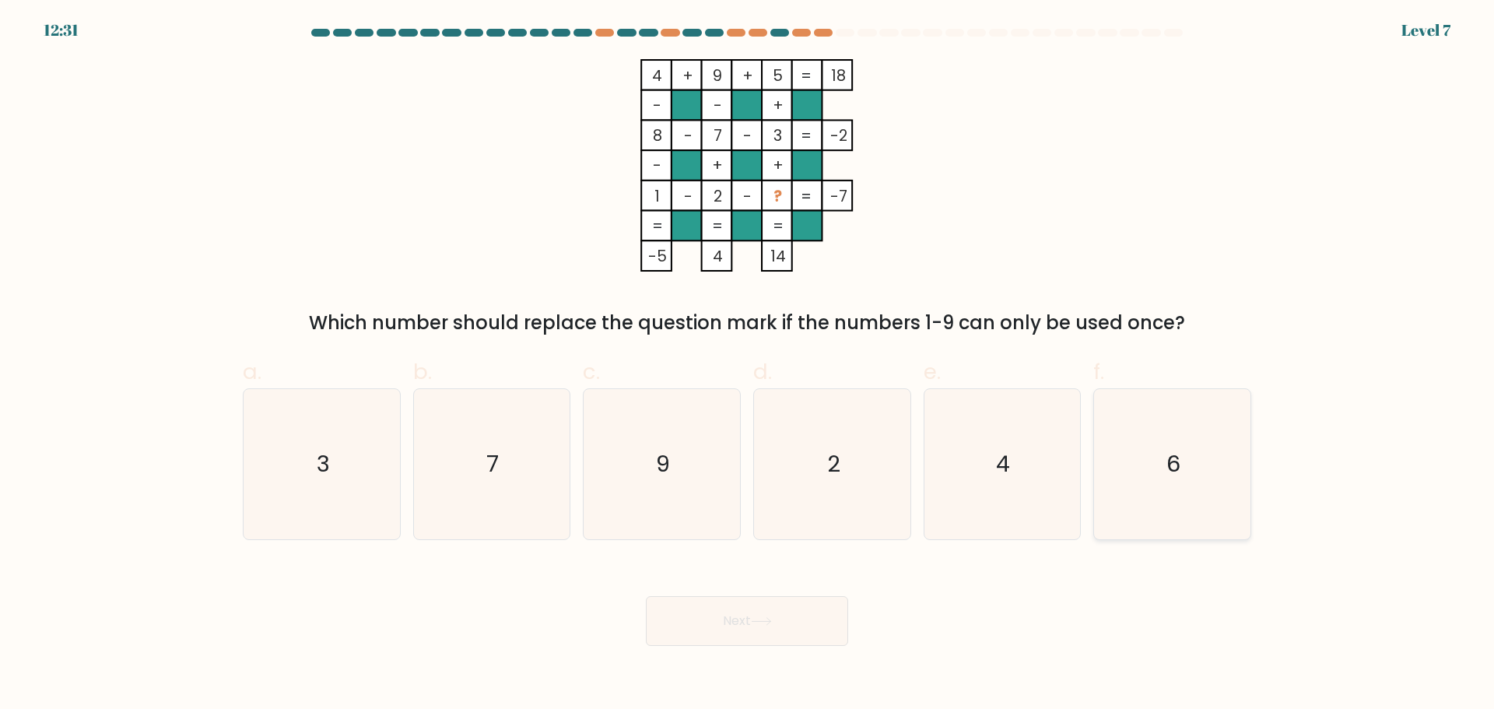
click at [1149, 422] on icon "6" at bounding box center [1172, 464] width 150 height 150
click at [748, 365] on input "f. 6" at bounding box center [747, 360] width 1 height 10
radio input "true"
click at [781, 610] on button "Next" at bounding box center [747, 621] width 202 height 50
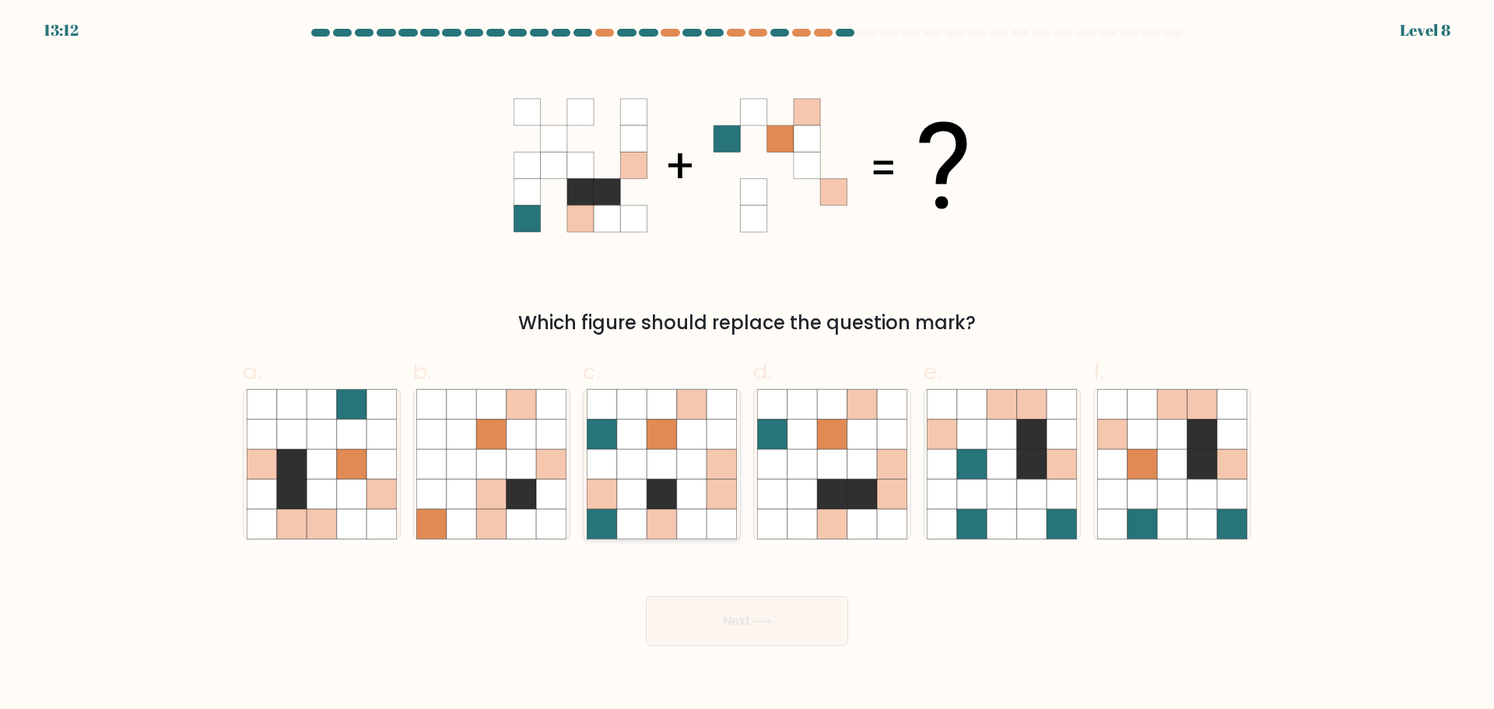
click at [602, 433] on icon at bounding box center [603, 434] width 30 height 30
click at [747, 365] on input "c." at bounding box center [747, 360] width 1 height 10
radio input "true"
click at [717, 596] on div "Next" at bounding box center [746, 602] width 1027 height 87
click at [717, 598] on button "Next" at bounding box center [747, 621] width 202 height 50
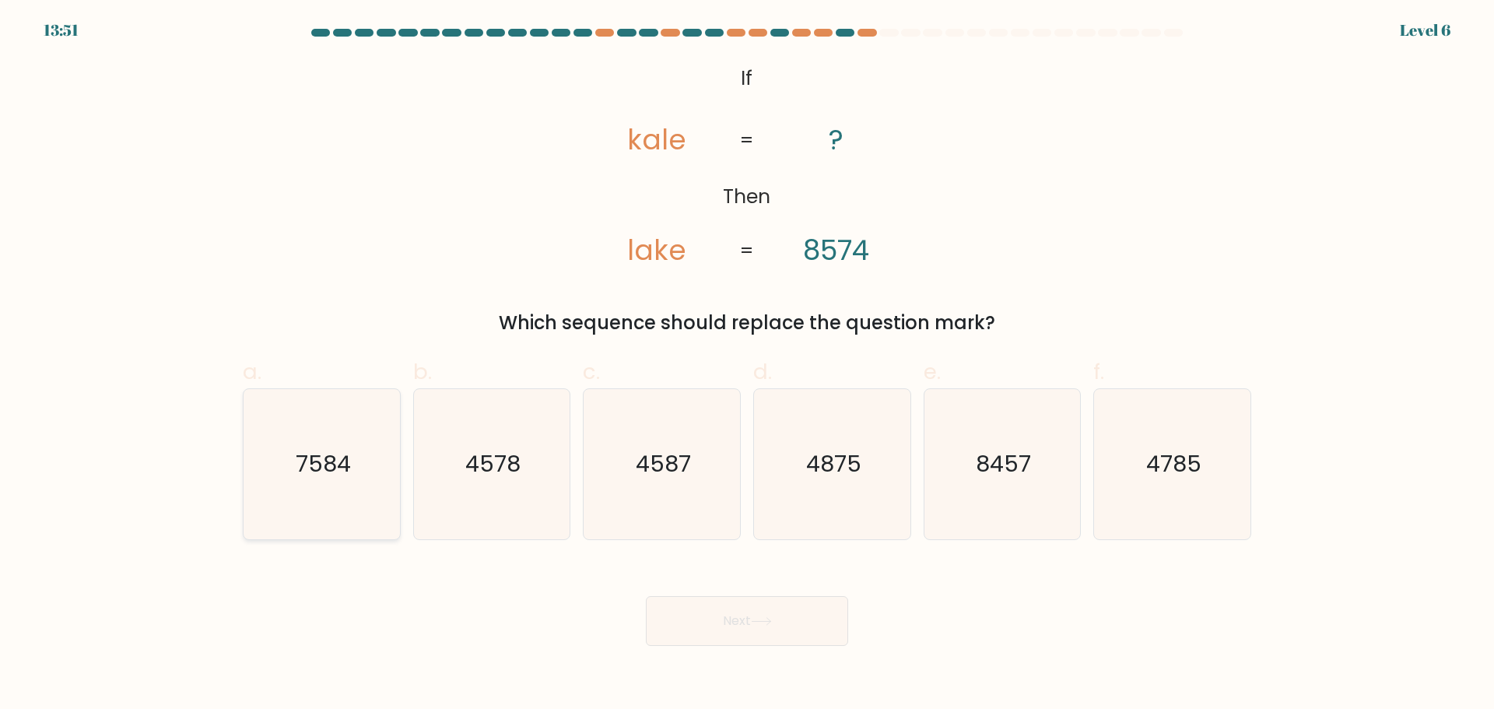
click at [346, 496] on icon "7584" at bounding box center [322, 464] width 150 height 150
click at [747, 365] on input "a. 7584" at bounding box center [747, 360] width 1 height 10
radio input "true"
click at [764, 612] on button "Next" at bounding box center [747, 621] width 202 height 50
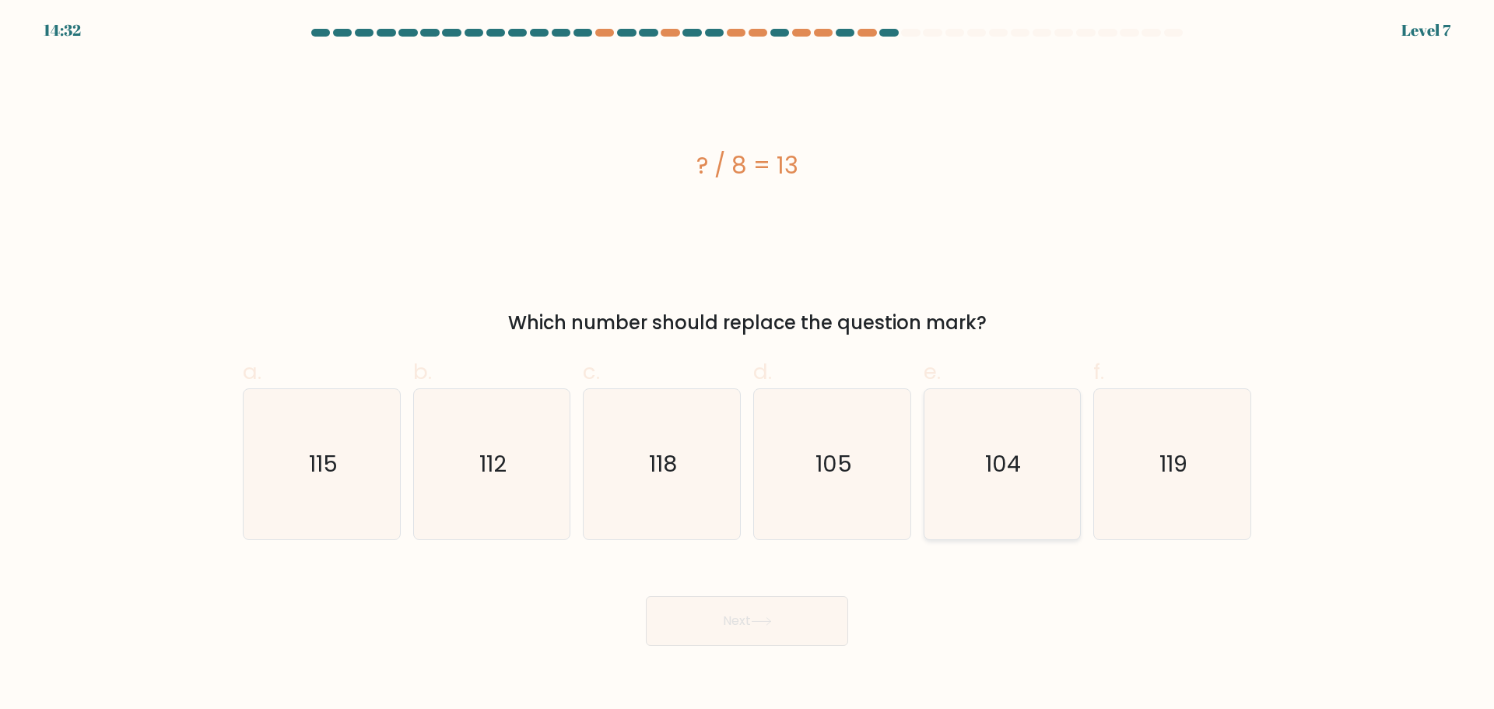
click at [987, 501] on icon "104" at bounding box center [1002, 464] width 150 height 150
click at [748, 365] on input "e. 104" at bounding box center [747, 360] width 1 height 10
radio input "true"
click at [768, 639] on button "Next" at bounding box center [747, 621] width 202 height 50
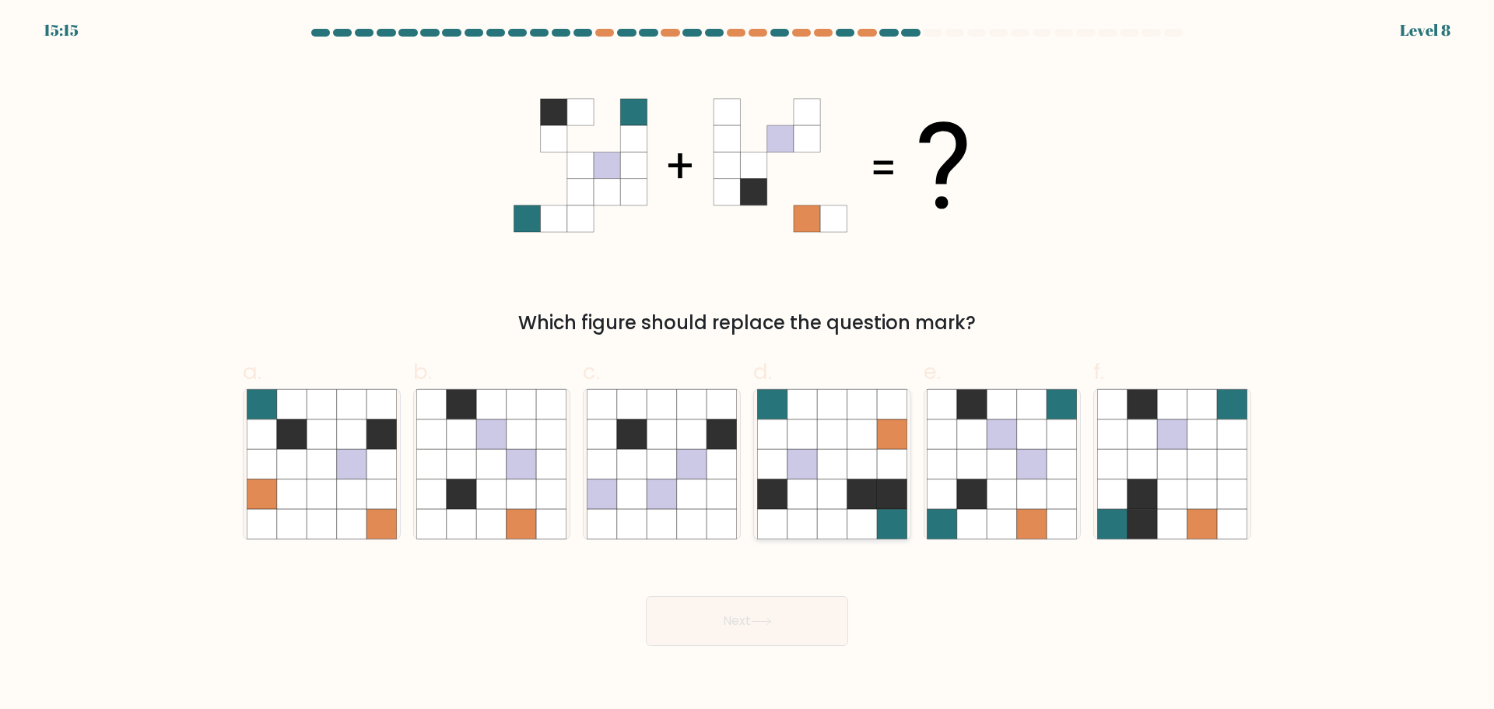
click at [847, 466] on icon at bounding box center [862, 464] width 30 height 30
click at [748, 365] on input "d." at bounding box center [747, 360] width 1 height 10
radio input "true"
click at [772, 617] on icon at bounding box center [761, 621] width 21 height 9
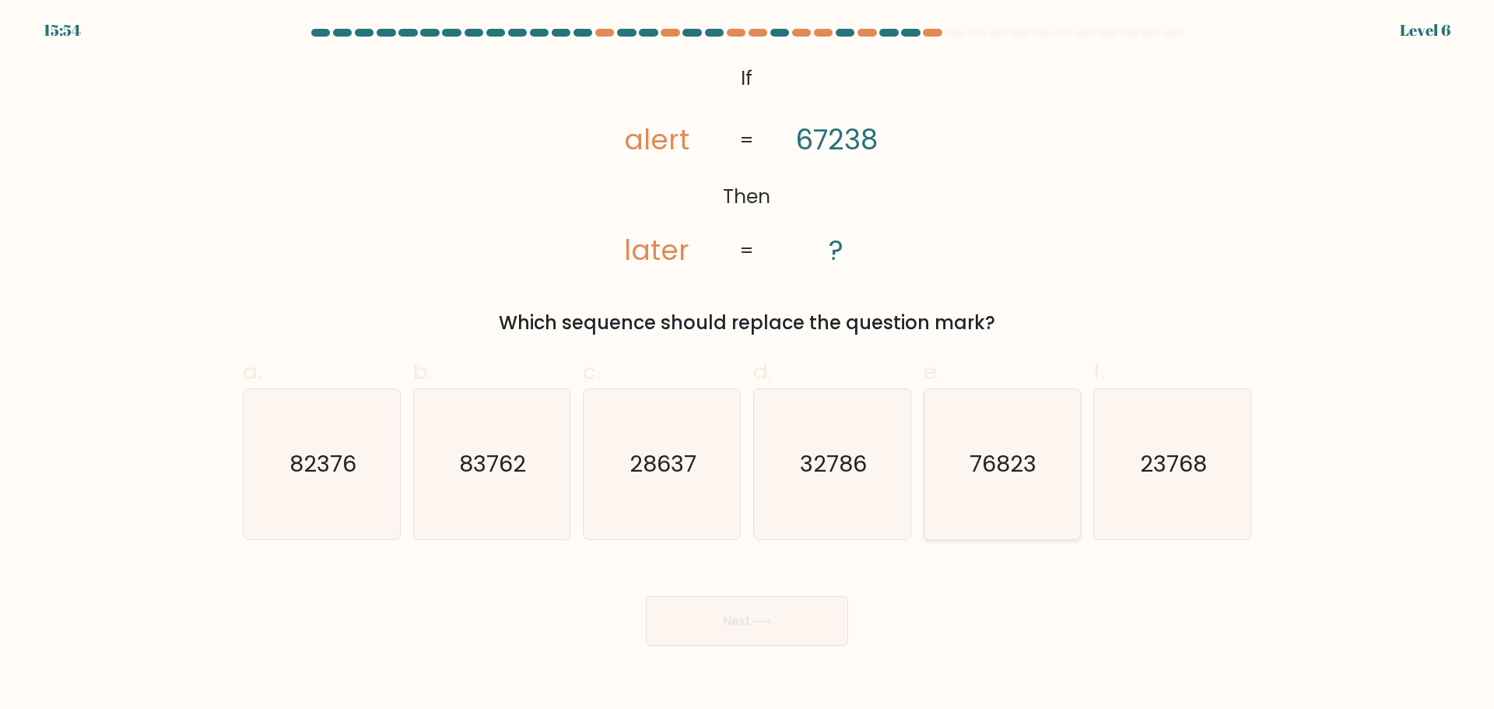
click at [995, 483] on icon "76823" at bounding box center [1002, 464] width 150 height 150
click at [748, 365] on input "e. 76823" at bounding box center [747, 360] width 1 height 10
radio input "true"
click at [703, 623] on button "Next" at bounding box center [747, 621] width 202 height 50
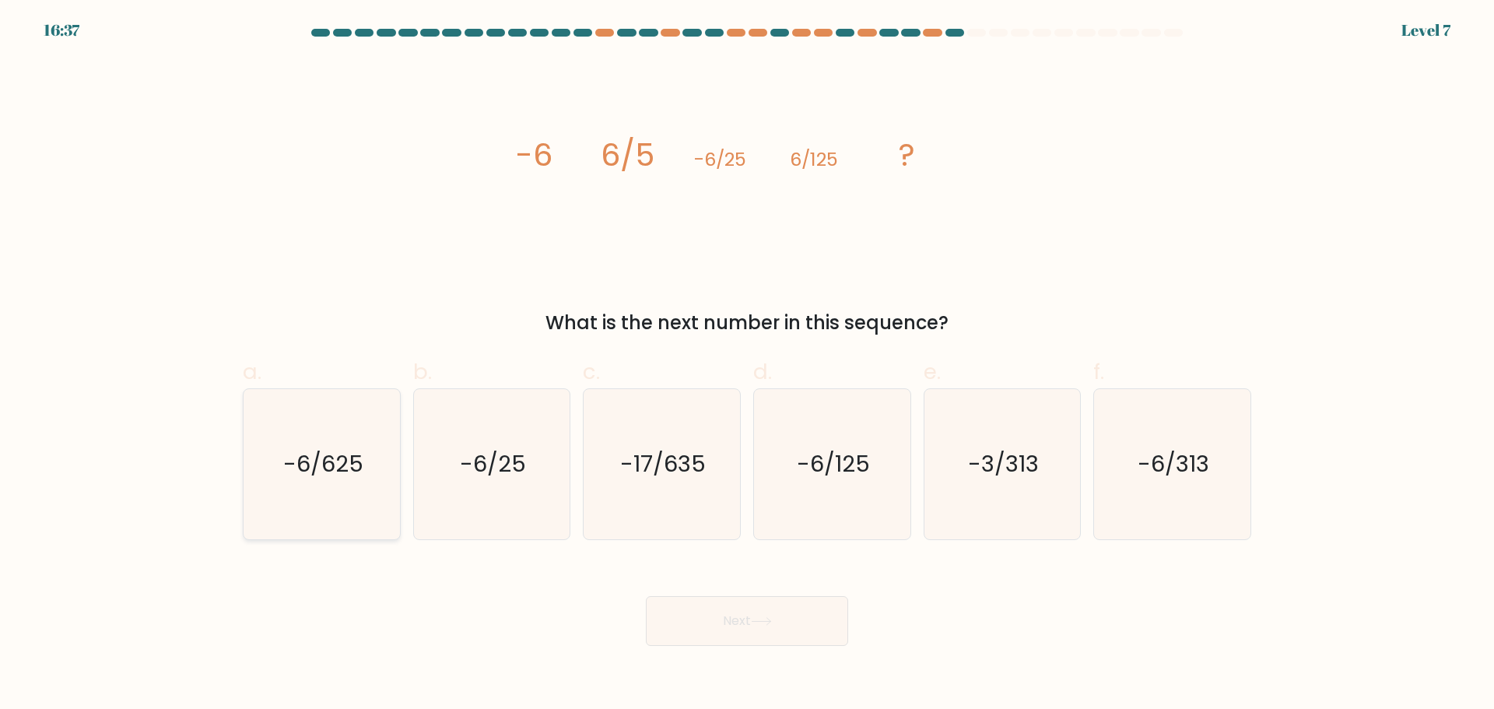
click at [363, 485] on icon "-6/625" at bounding box center [322, 464] width 150 height 150
click at [747, 365] on input "a. -6/625" at bounding box center [747, 360] width 1 height 10
radio input "true"
click at [792, 635] on button "Next" at bounding box center [747, 621] width 202 height 50
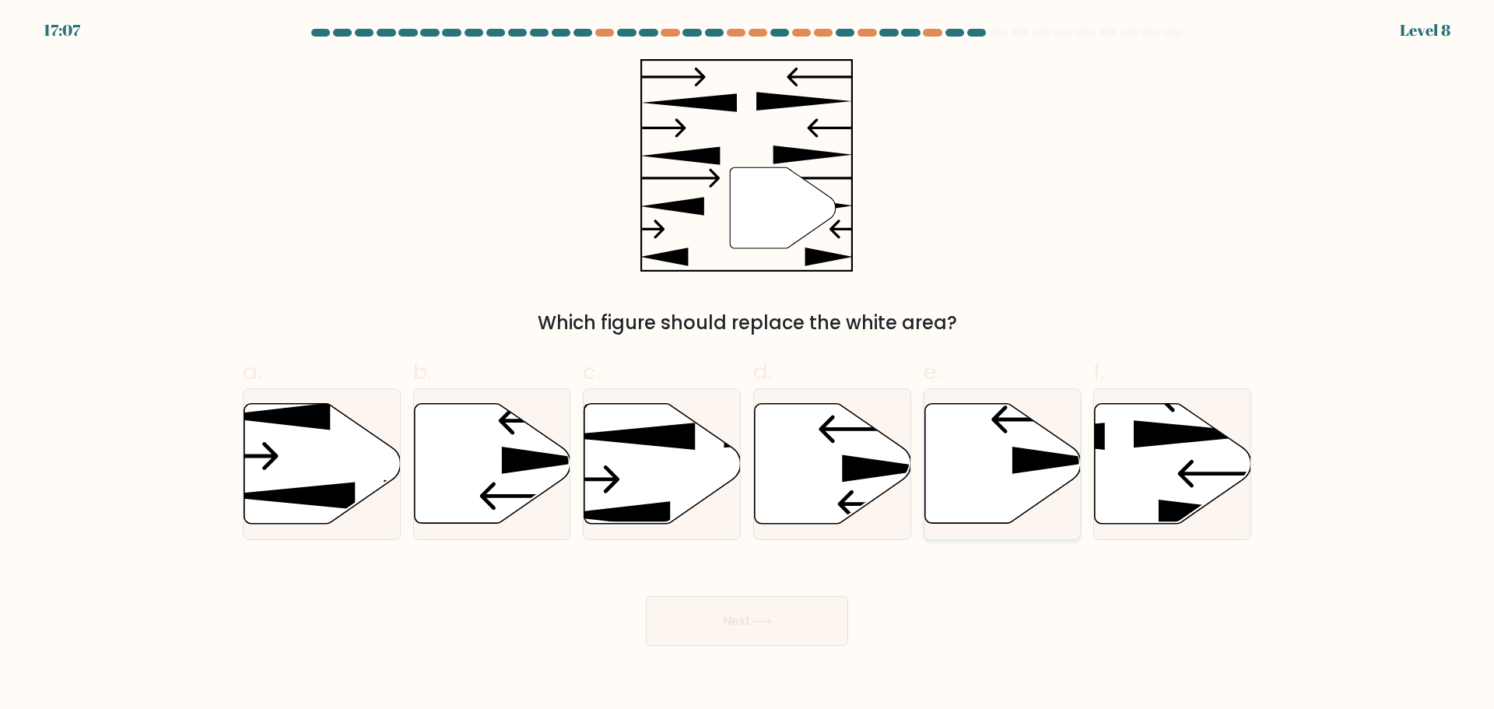
click at [959, 502] on icon at bounding box center [1002, 463] width 156 height 120
click at [748, 365] on input "e." at bounding box center [747, 360] width 1 height 10
radio input "true"
click at [823, 616] on button "Next" at bounding box center [747, 621] width 202 height 50
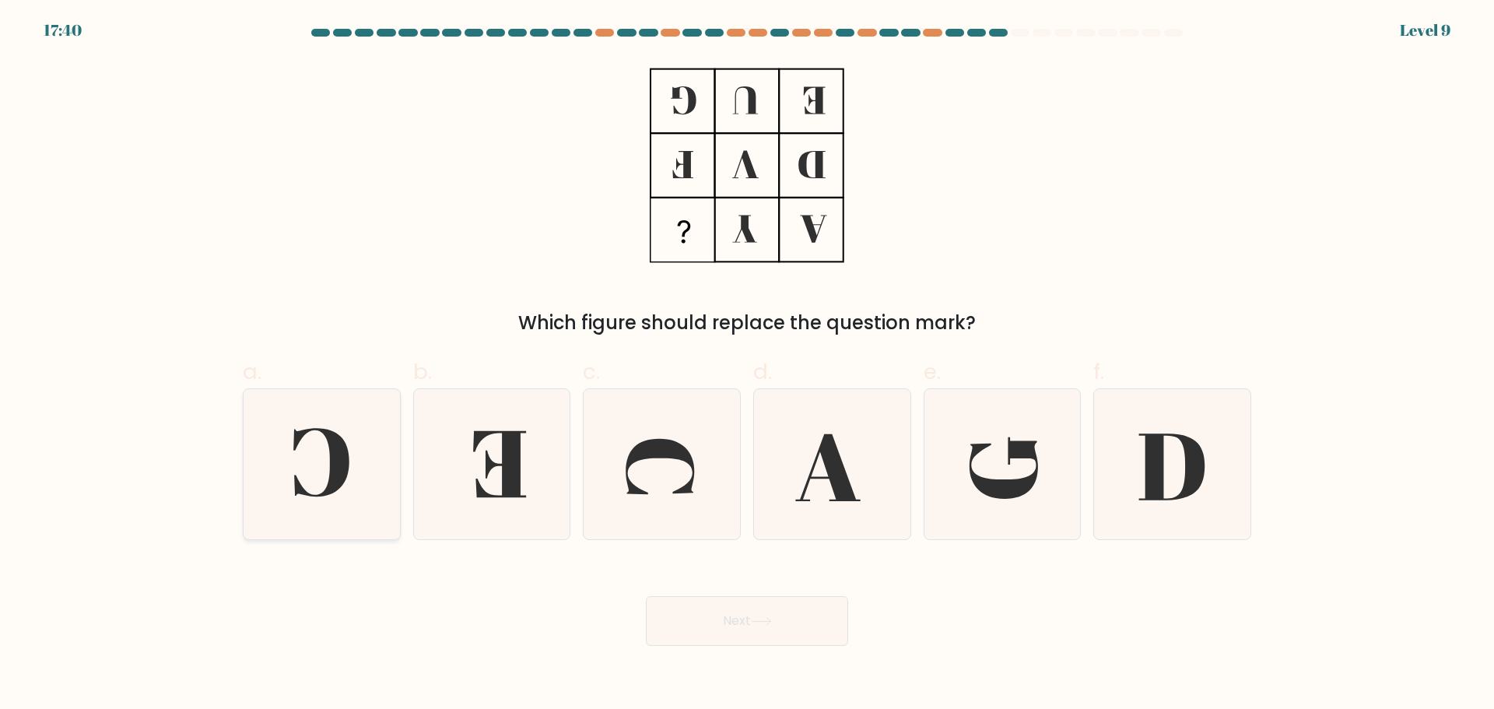
click at [355, 498] on icon at bounding box center [322, 464] width 150 height 150
click at [747, 365] on input "a." at bounding box center [747, 360] width 1 height 10
radio input "true"
click at [825, 633] on button "Next" at bounding box center [747, 621] width 202 height 50
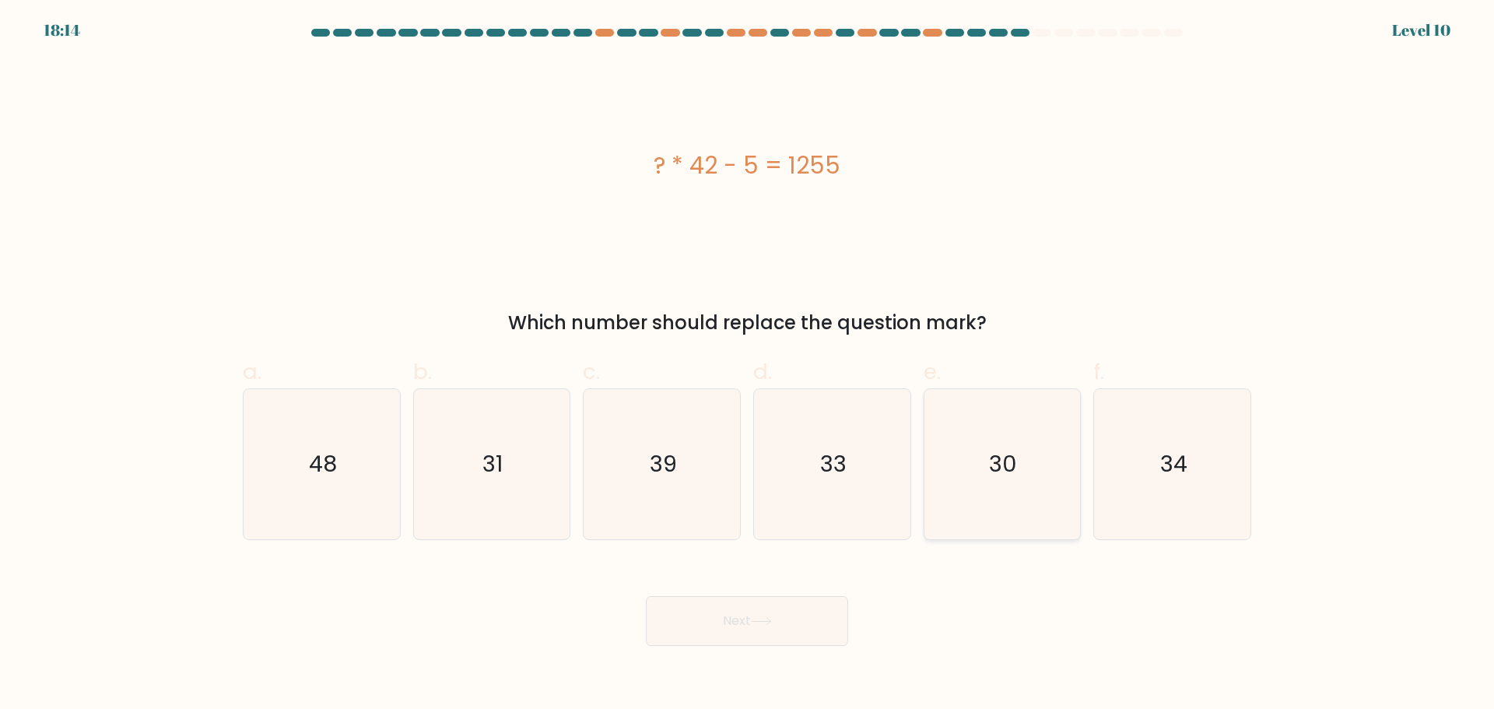
click at [989, 502] on icon "30" at bounding box center [1002, 464] width 150 height 150
click at [748, 365] on input "e. 30" at bounding box center [747, 360] width 1 height 10
radio input "true"
click at [746, 619] on button "Next" at bounding box center [747, 621] width 202 height 50
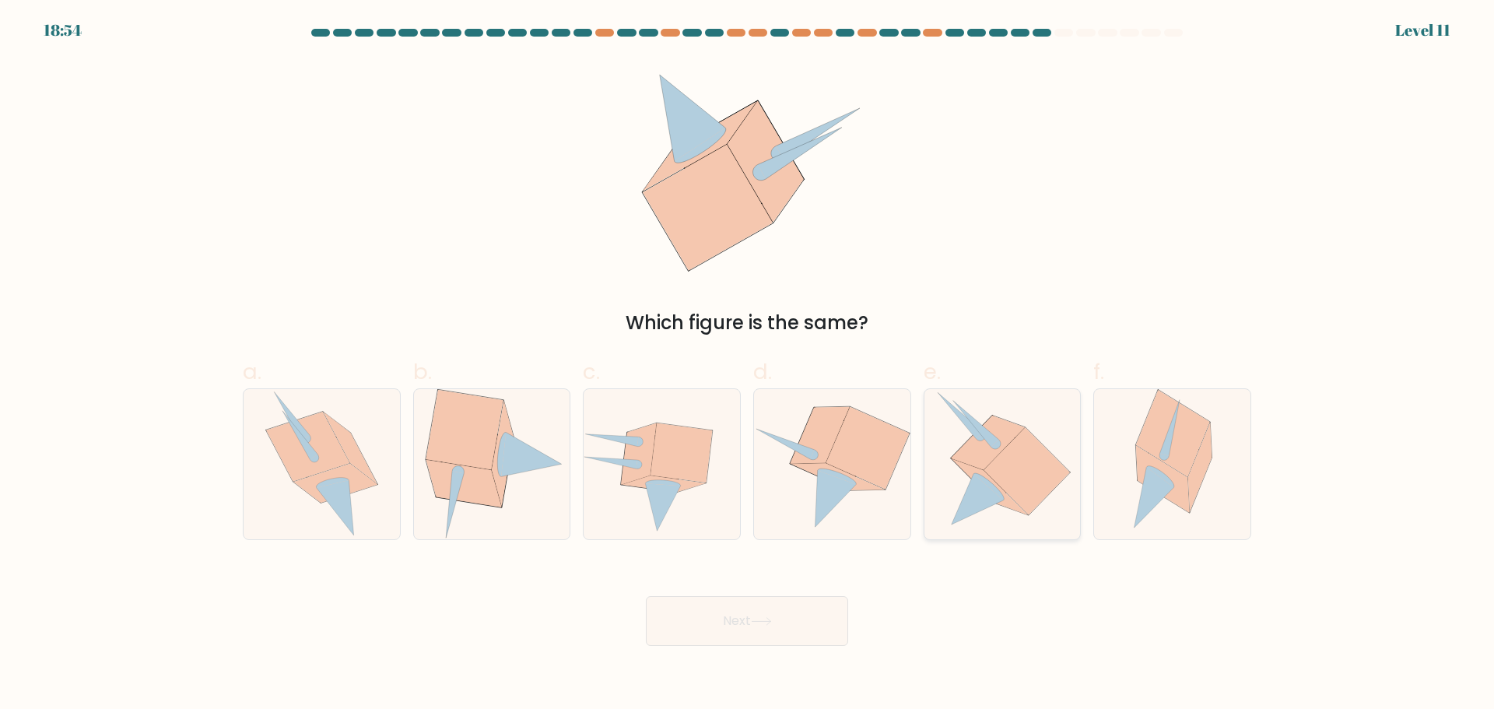
click at [970, 503] on icon at bounding box center [977, 499] width 52 height 51
click at [748, 365] on input "e." at bounding box center [747, 360] width 1 height 10
radio input "true"
click at [750, 631] on button "Next" at bounding box center [747, 621] width 202 height 50
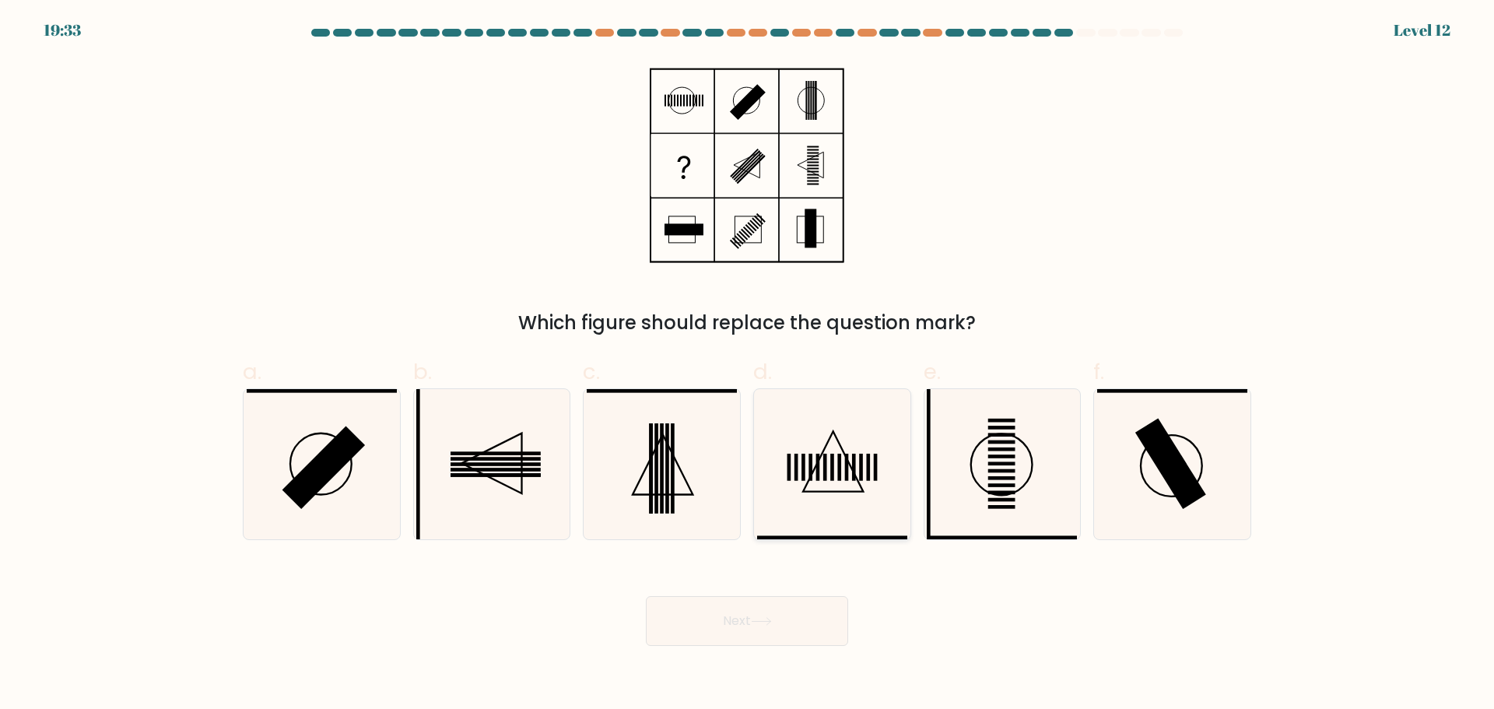
click at [850, 507] on icon at bounding box center [832, 464] width 150 height 150
click at [748, 365] on input "d." at bounding box center [747, 360] width 1 height 10
radio input "true"
click at [508, 480] on icon at bounding box center [491, 464] width 150 height 150
click at [747, 365] on input "b." at bounding box center [747, 360] width 1 height 10
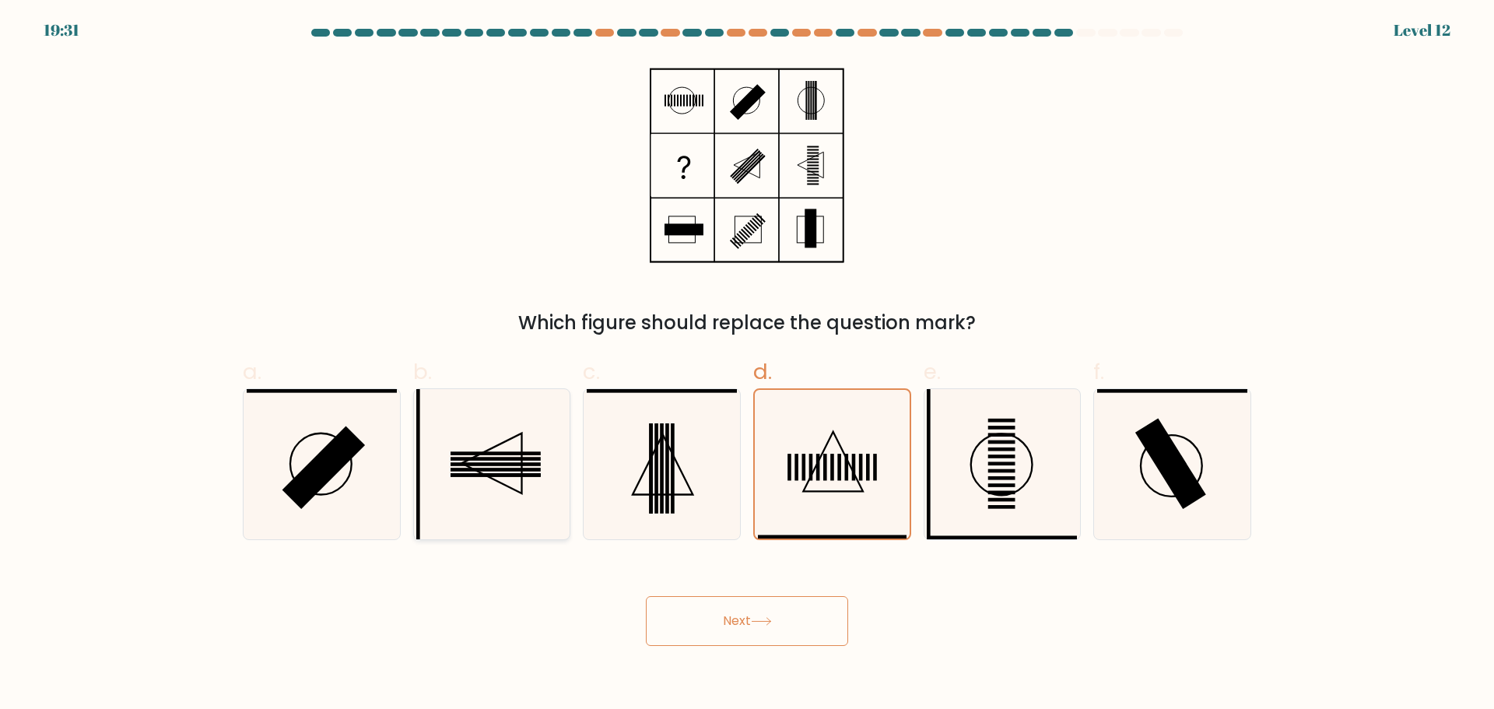
radio input "true"
click at [674, 601] on button "Next" at bounding box center [747, 621] width 202 height 50
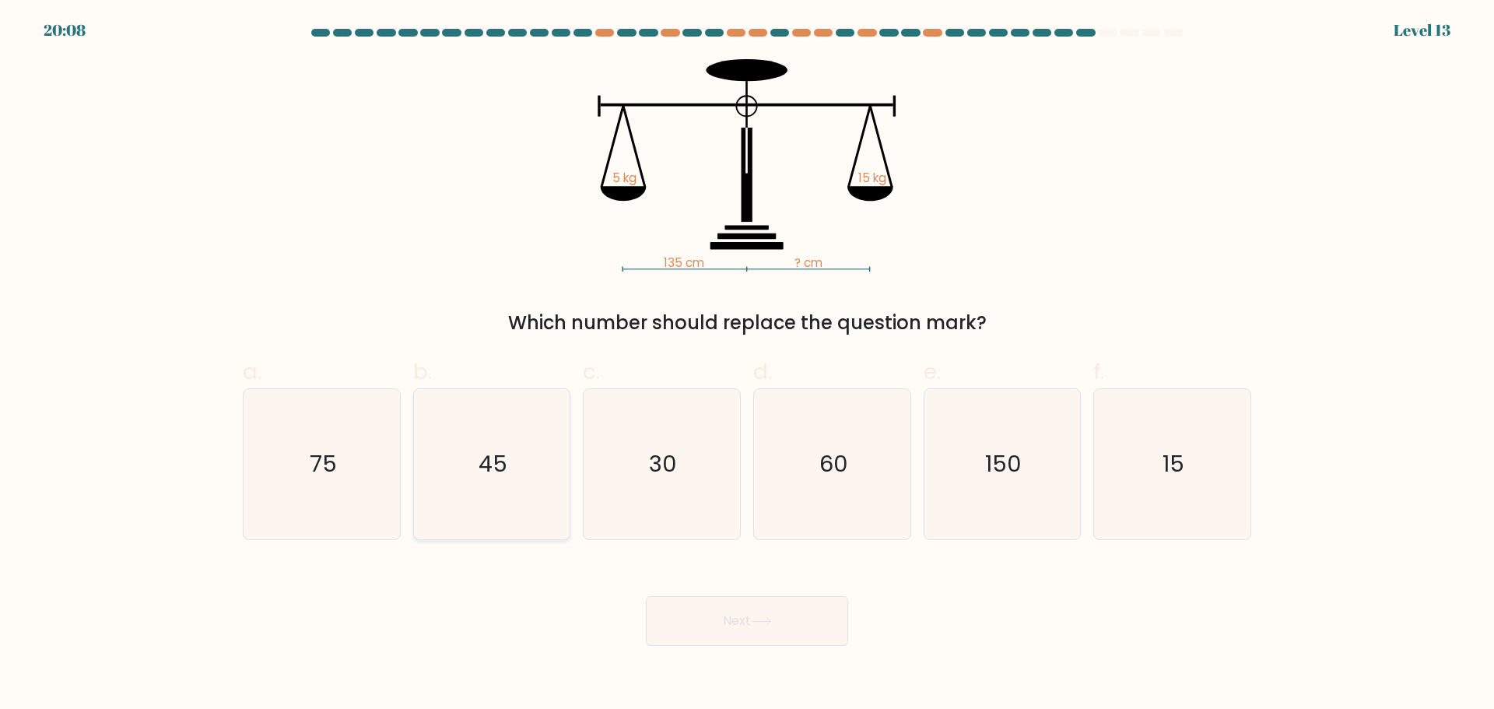
click at [515, 475] on icon "45" at bounding box center [491, 464] width 150 height 150
click at [747, 365] on input "b. 45" at bounding box center [747, 360] width 1 height 10
radio input "true"
click at [772, 629] on button "Next" at bounding box center [747, 621] width 202 height 50
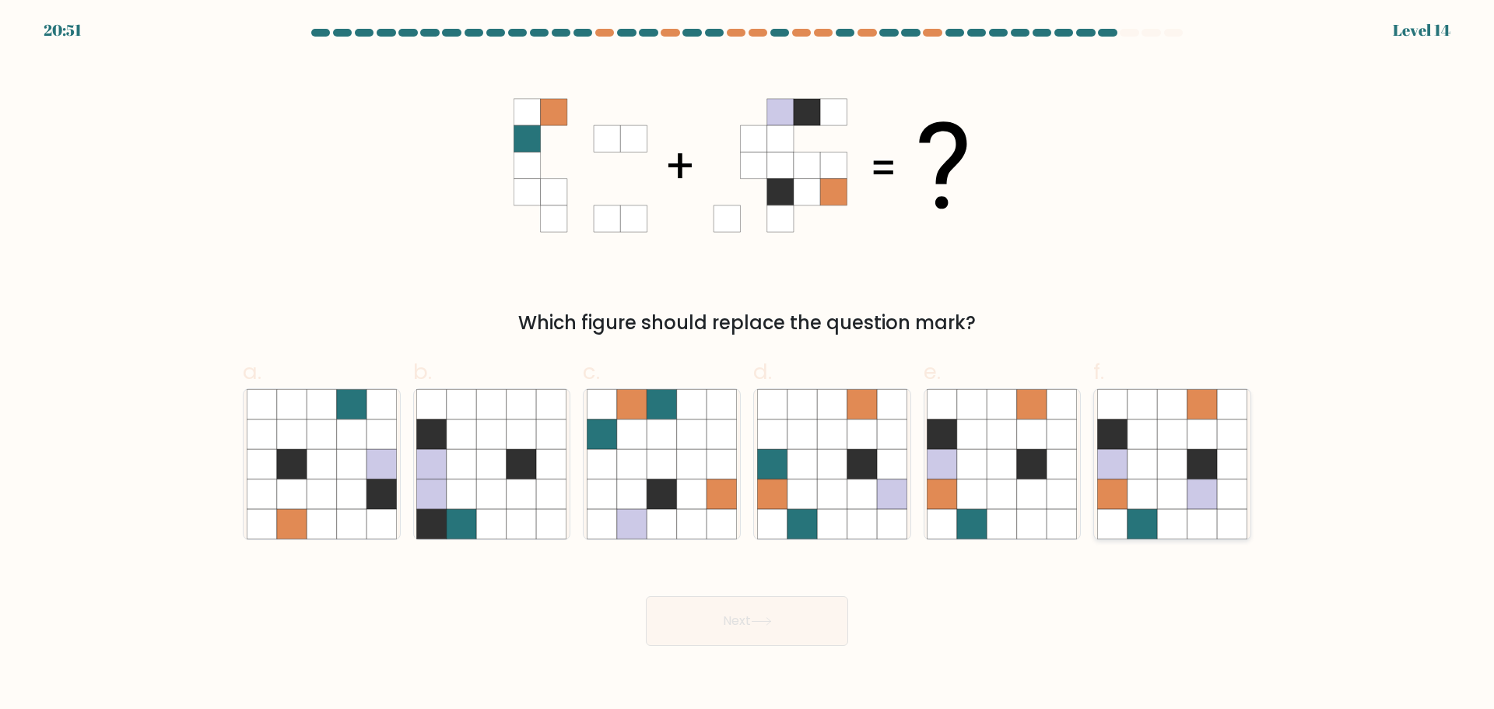
click at [1152, 503] on icon at bounding box center [1143, 494] width 30 height 30
click at [748, 365] on input "f." at bounding box center [747, 360] width 1 height 10
radio input "true"
click at [721, 616] on button "Next" at bounding box center [747, 621] width 202 height 50
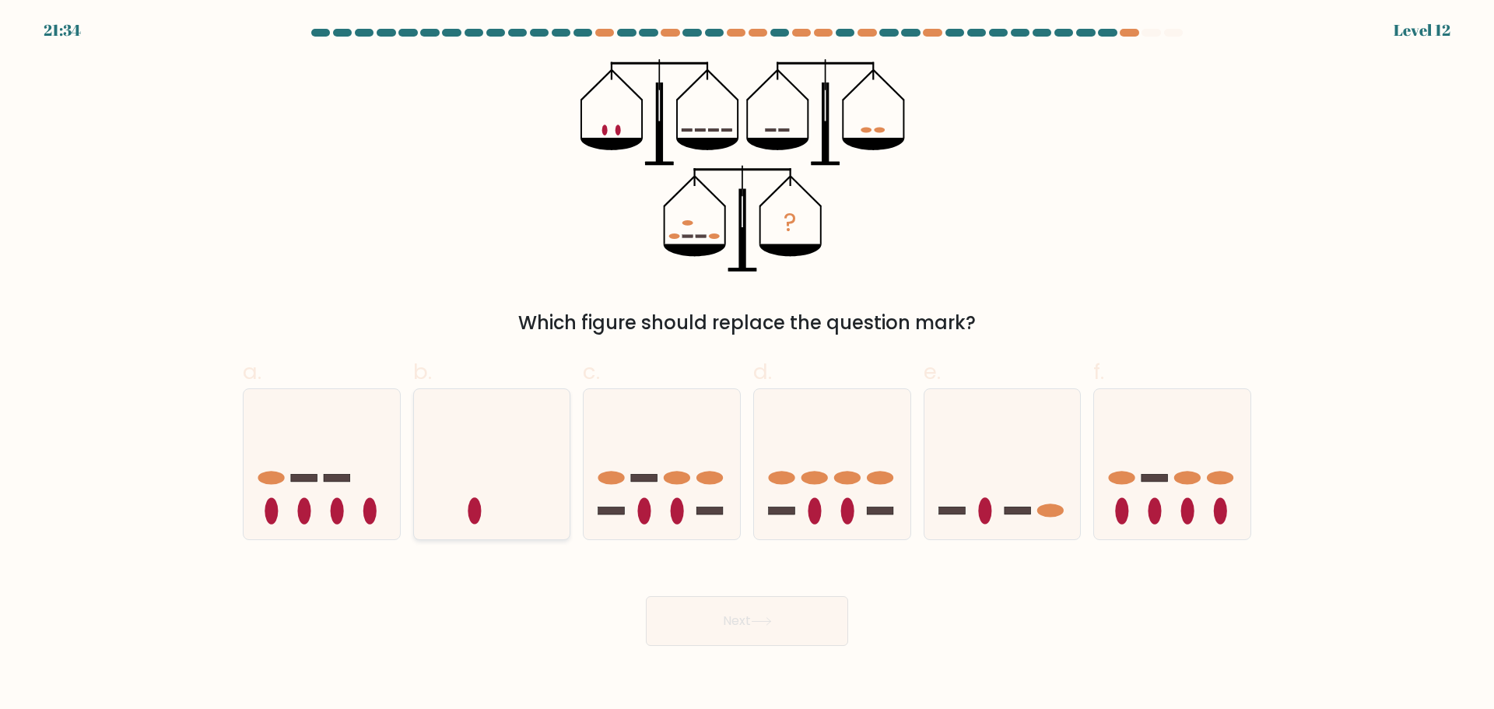
click at [444, 500] on icon at bounding box center [492, 463] width 156 height 129
click at [747, 365] on input "b." at bounding box center [747, 360] width 1 height 10
radio input "true"
click at [774, 626] on button "Next" at bounding box center [747, 621] width 202 height 50
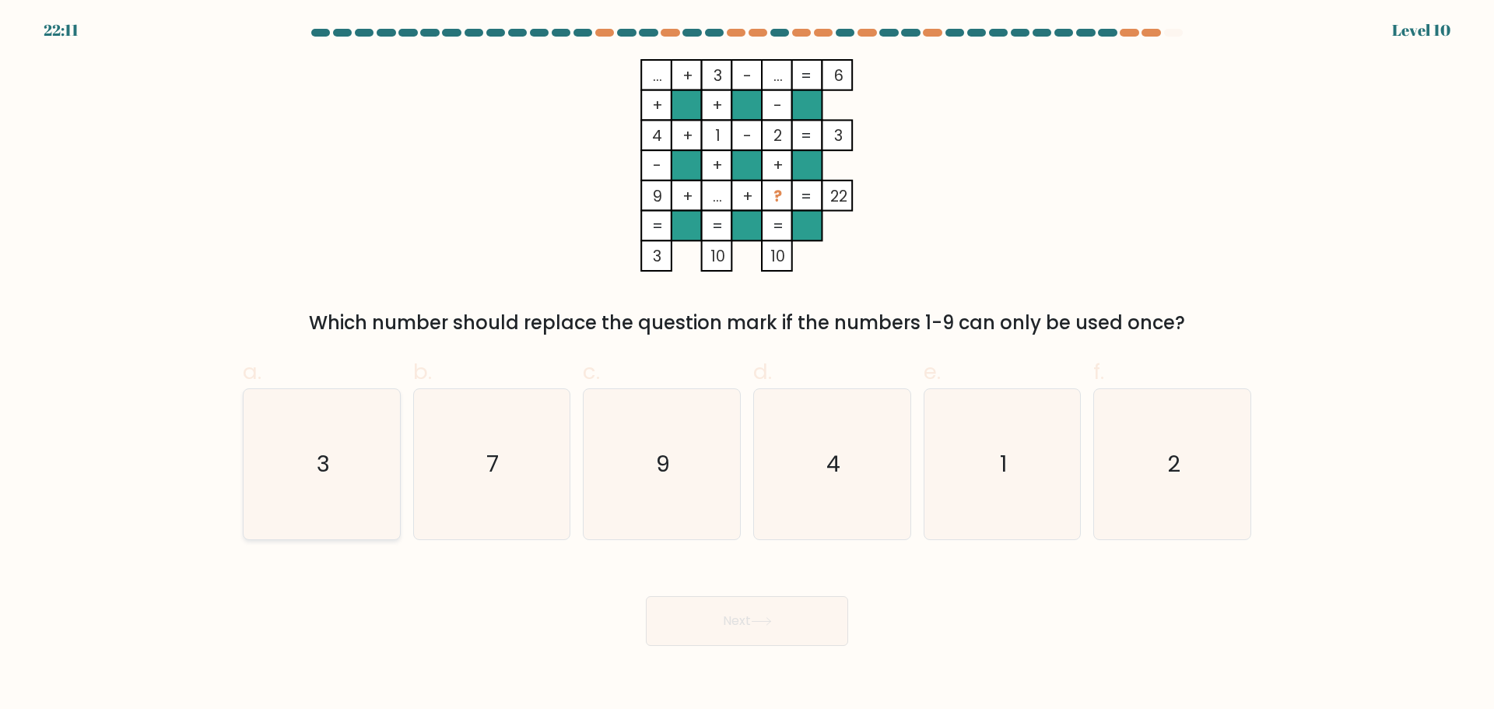
click at [349, 458] on icon "3" at bounding box center [322, 464] width 150 height 150
click at [747, 365] on input "a. 3" at bounding box center [747, 360] width 1 height 10
radio input "true"
click at [759, 634] on button "Next" at bounding box center [747, 621] width 202 height 50
